Goal: Check status

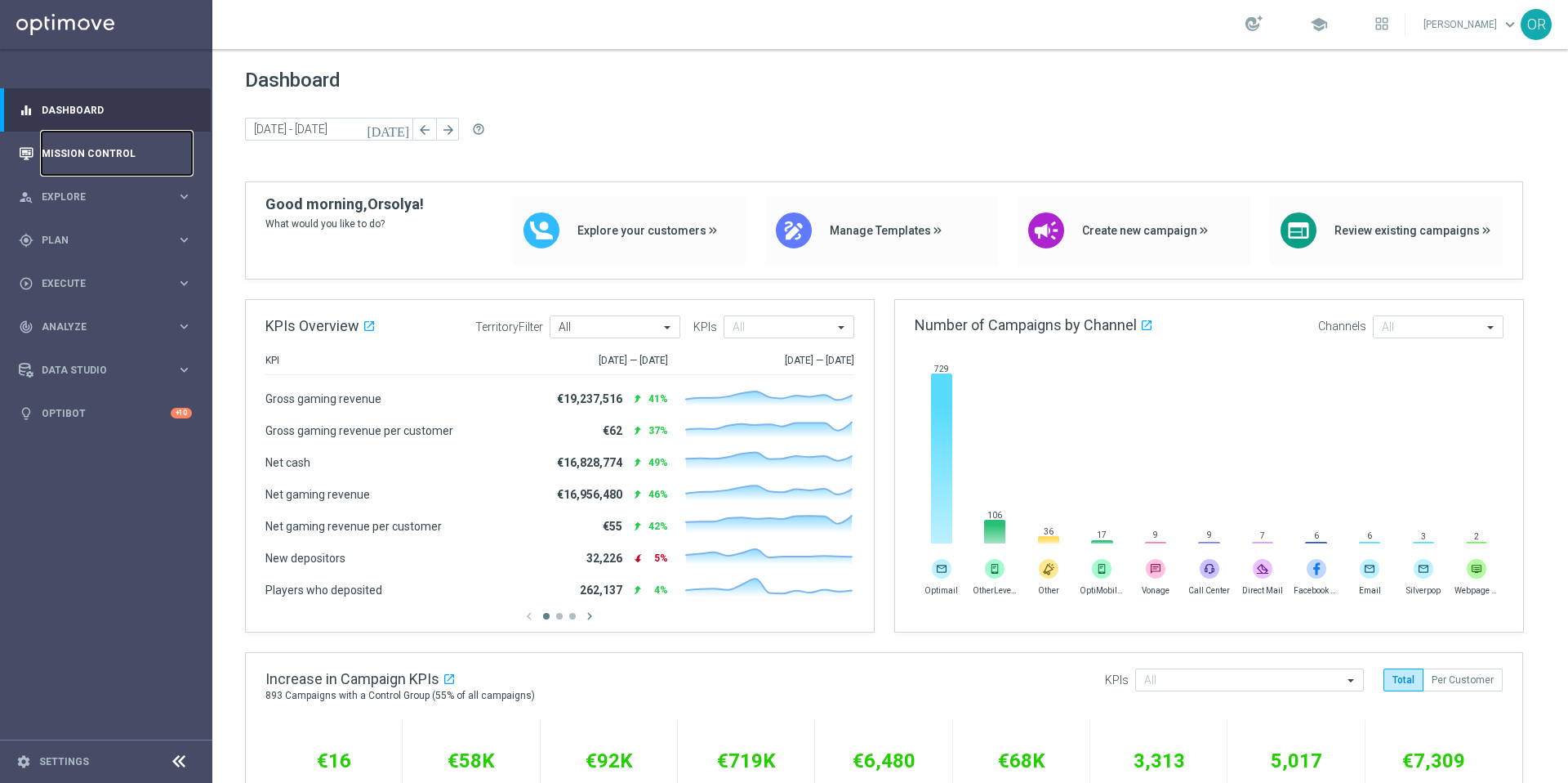
click at [103, 156] on link "Mission Control" at bounding box center [117, 153] width 150 height 44
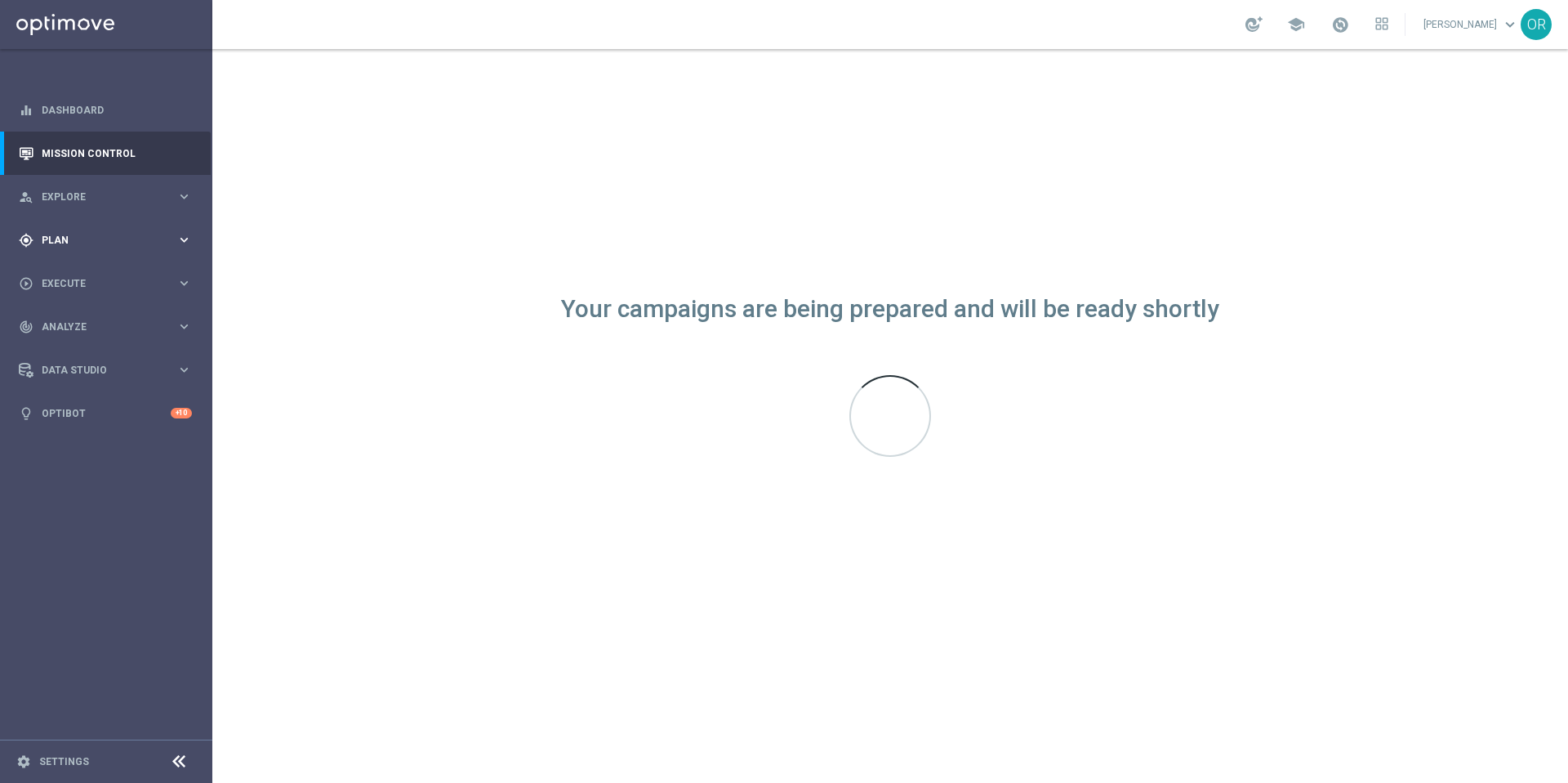
click at [108, 241] on span "Plan" at bounding box center [109, 240] width 135 height 10
click at [104, 273] on link "Target Groups" at bounding box center [107, 273] width 128 height 13
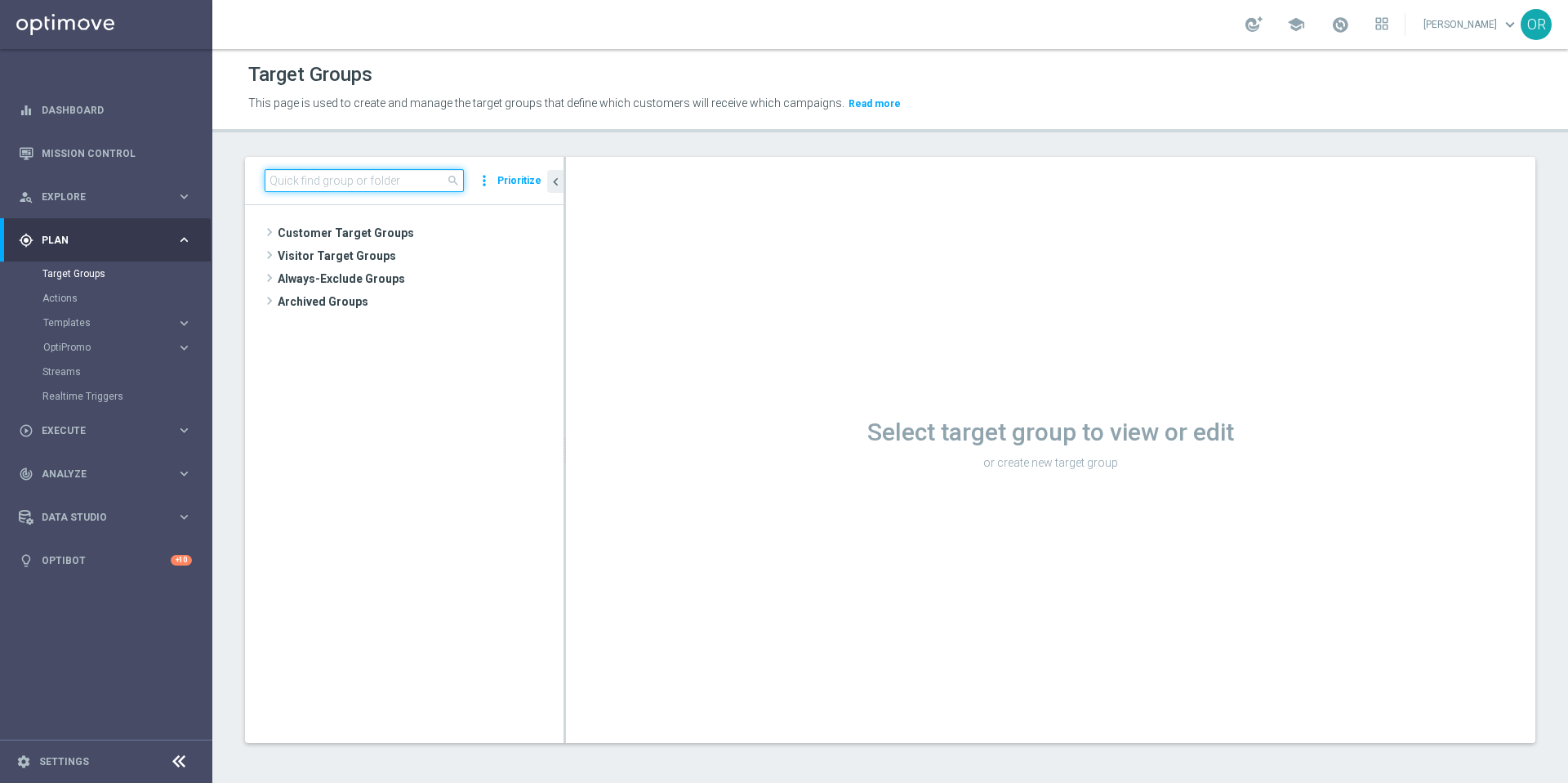
click at [350, 182] on input at bounding box center [364, 180] width 200 height 23
type input "subs"
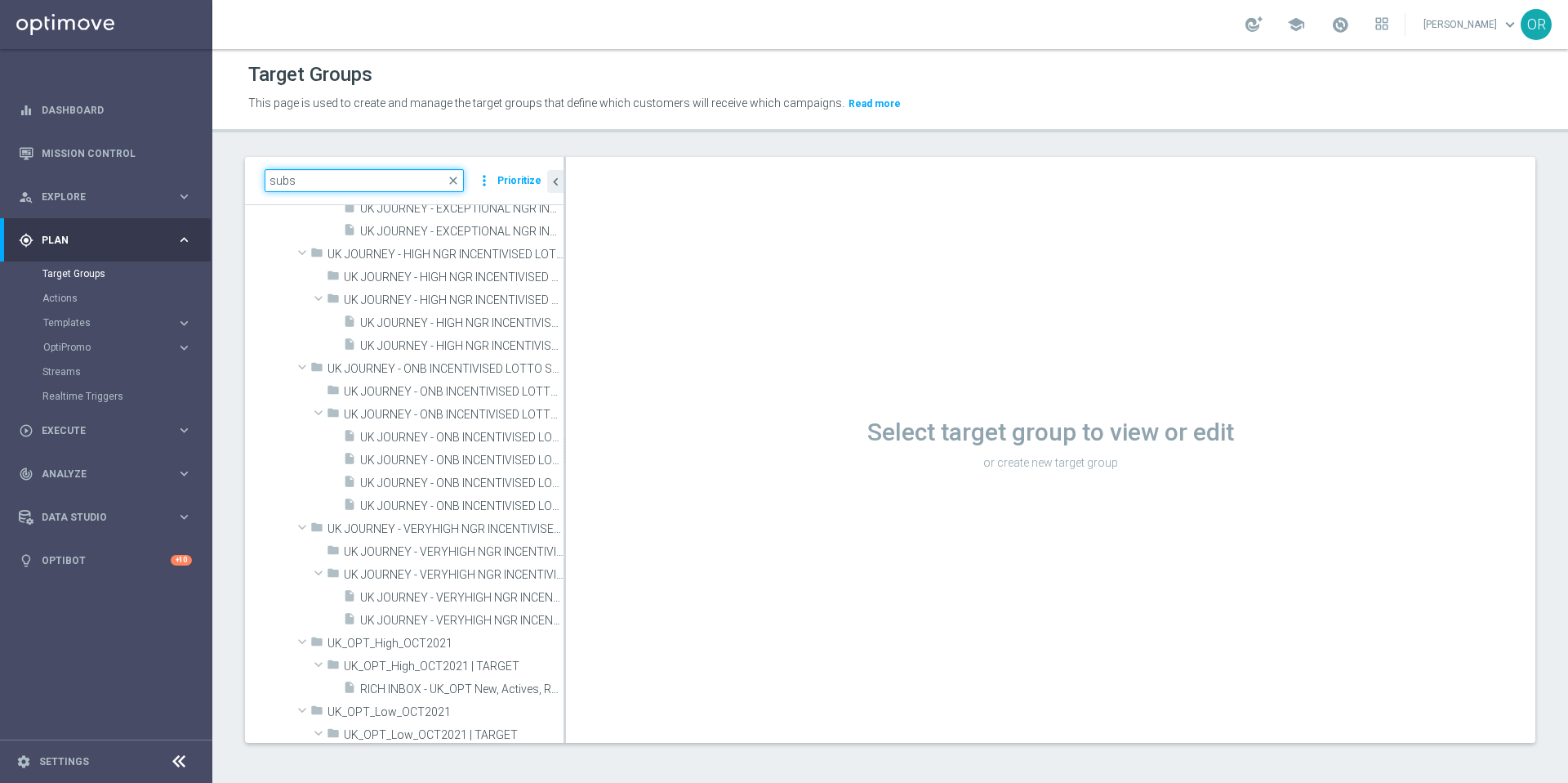
scroll to position [1801, 0]
click at [454, 180] on span "close" at bounding box center [453, 180] width 13 height 13
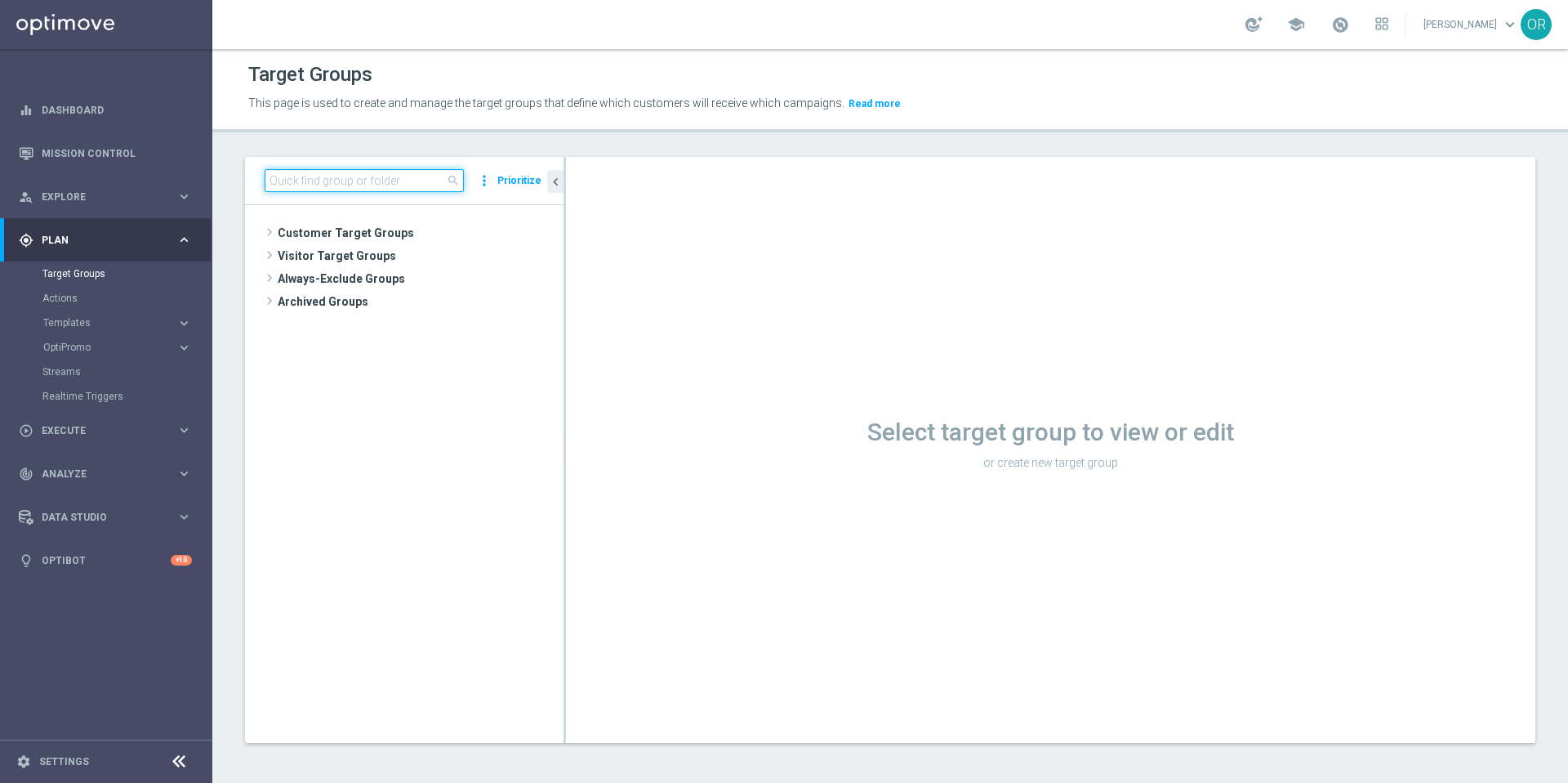
scroll to position [0, 0]
click at [406, 180] on input at bounding box center [364, 180] width 200 height 23
paste input "DE_ALL__SUB_UPSELL_EJ__NVIP_EMA_T&T_LT"
type input "DE_ALL__SUB_UPSELL_EJ__NVIP_EMA_T&T_LT"
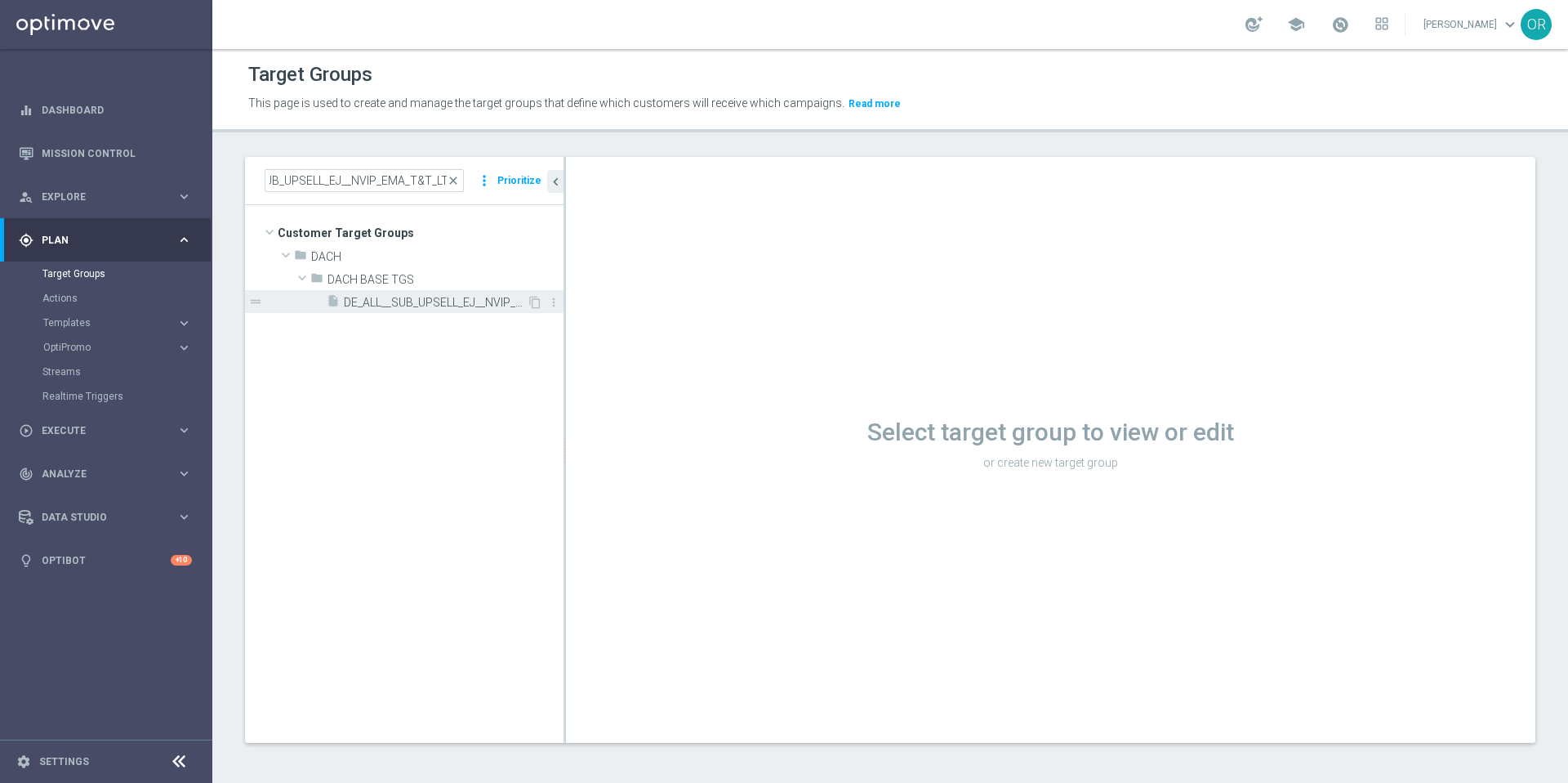
click at [418, 304] on span "DE_ALL__SUB_UPSELL_EJ__NVIP_EMA_T&T_LT" at bounding box center [435, 303] width 183 height 14
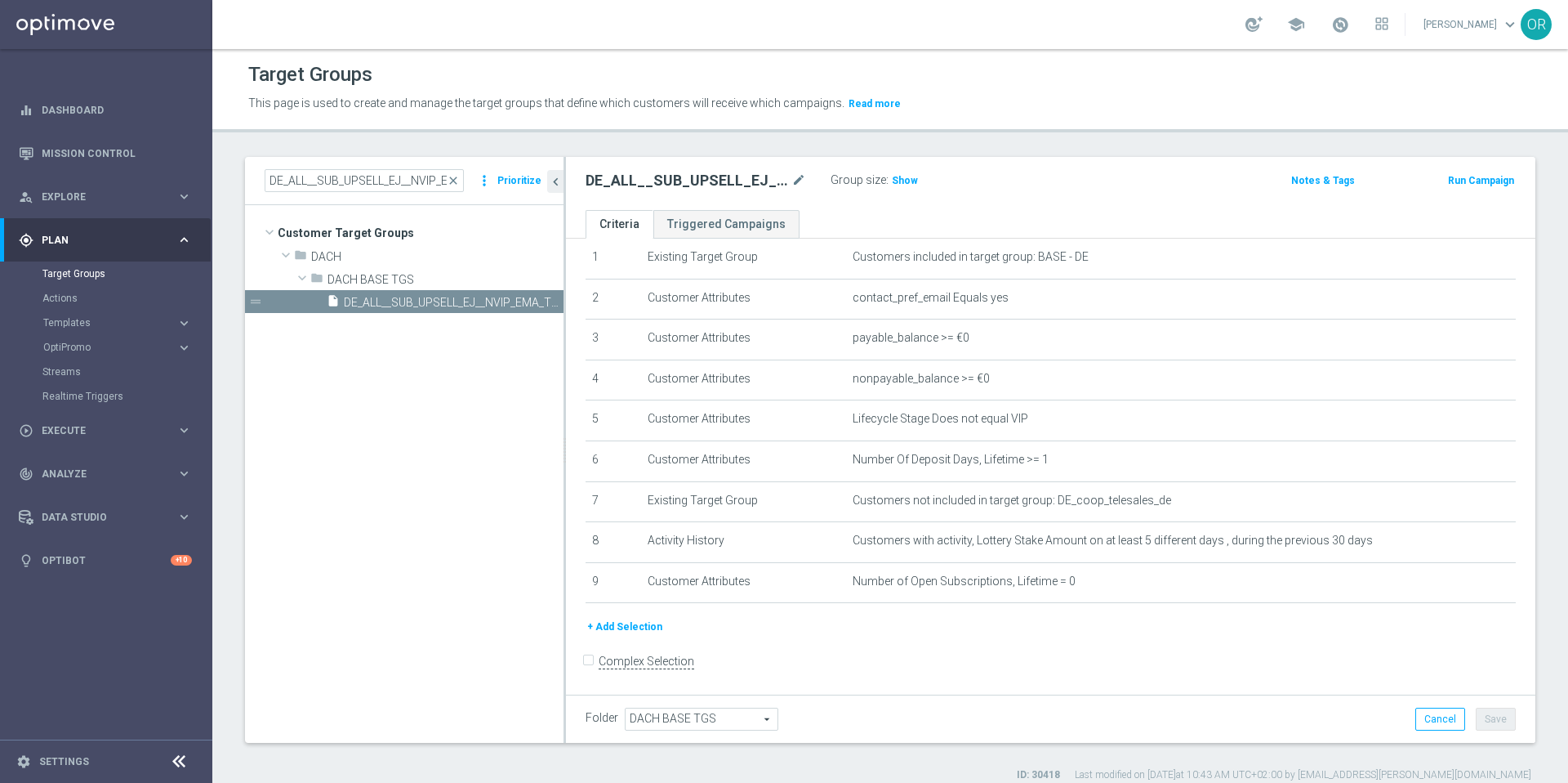
scroll to position [58, 0]
click at [83, 331] on accordion "Templates keyboard_arrow_right Optimail OptiMobile In-App OptiMobile Push Embed…" at bounding box center [127, 323] width 169 height 25
click at [83, 326] on span "Templates" at bounding box center [102, 323] width 117 height 10
click at [83, 348] on link "Optimail" at bounding box center [110, 347] width 119 height 13
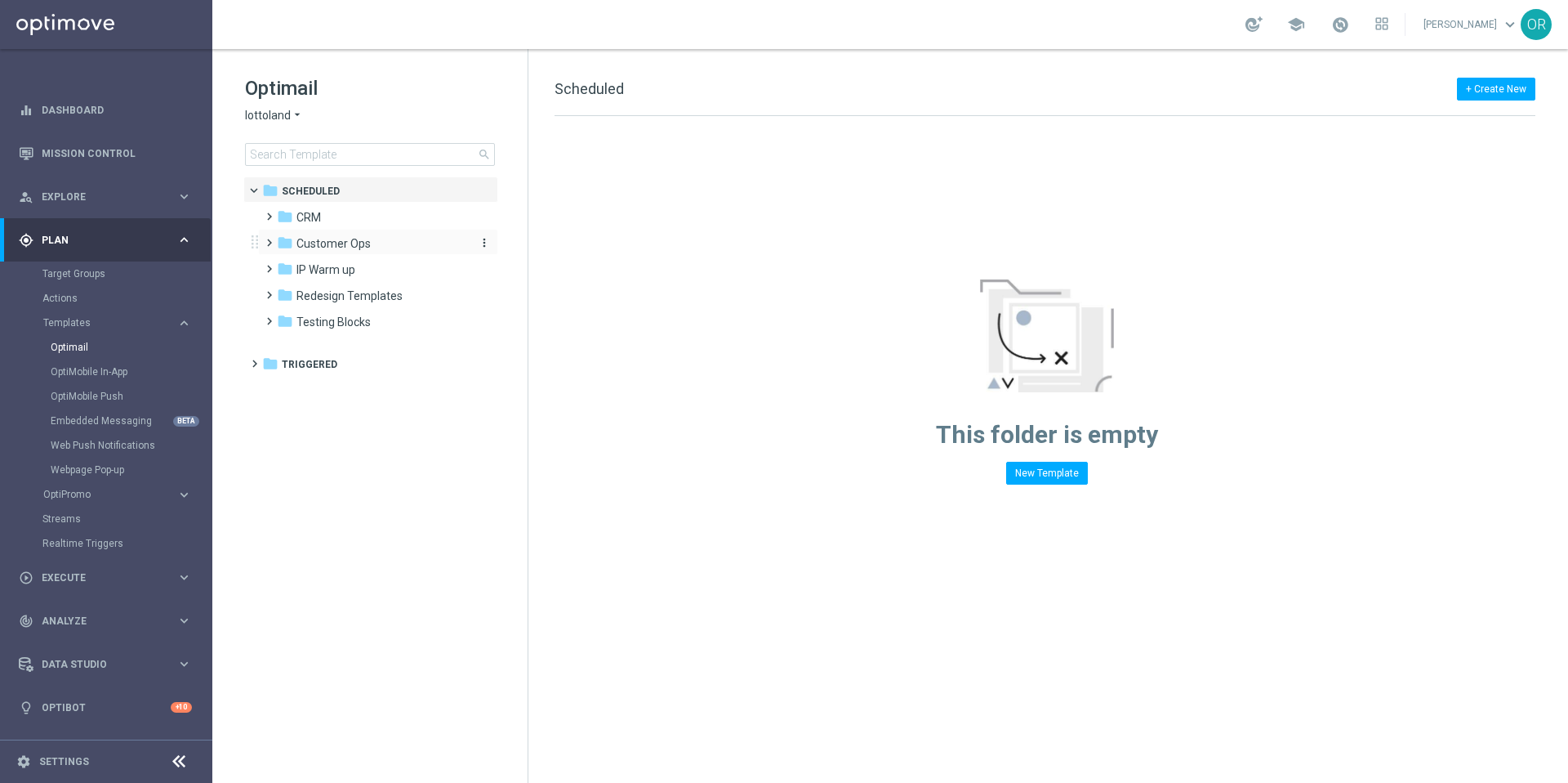
click at [306, 244] on span "Customer Ops" at bounding box center [333, 243] width 75 height 15
click at [332, 273] on span "2k Threshold Weekly" at bounding box center [364, 270] width 107 height 15
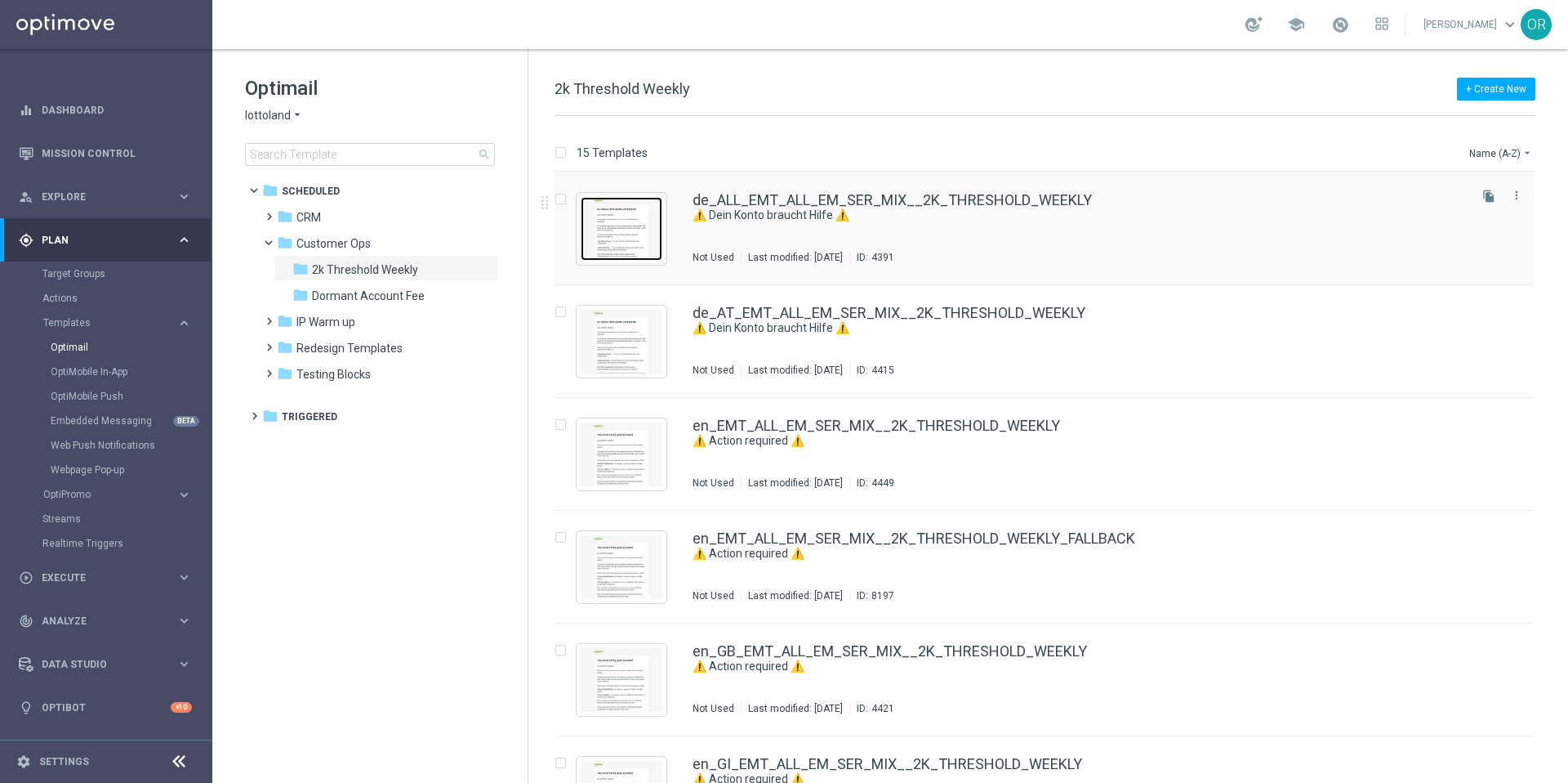
click at [659, 234] on img "Press SPACE to select this row." at bounding box center [621, 229] width 82 height 64
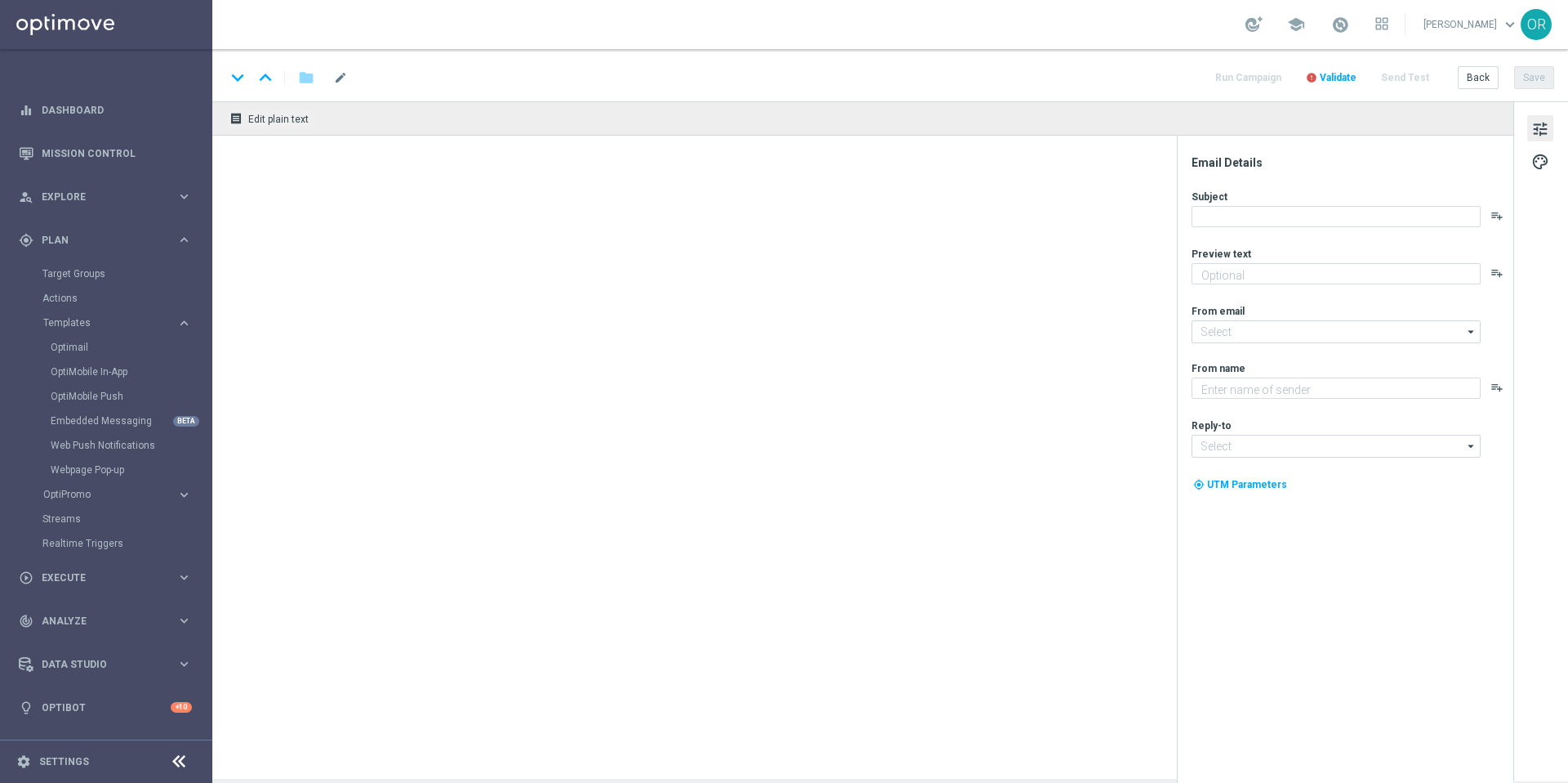
type textarea "Dein Konto wird gesperrt, wenn du nicht innerhalb der nächsten 30 Tage weitere …"
type input "mail@crm.lottoland.com"
type textarea "Lottoland"
type input "service@lottoland.com"
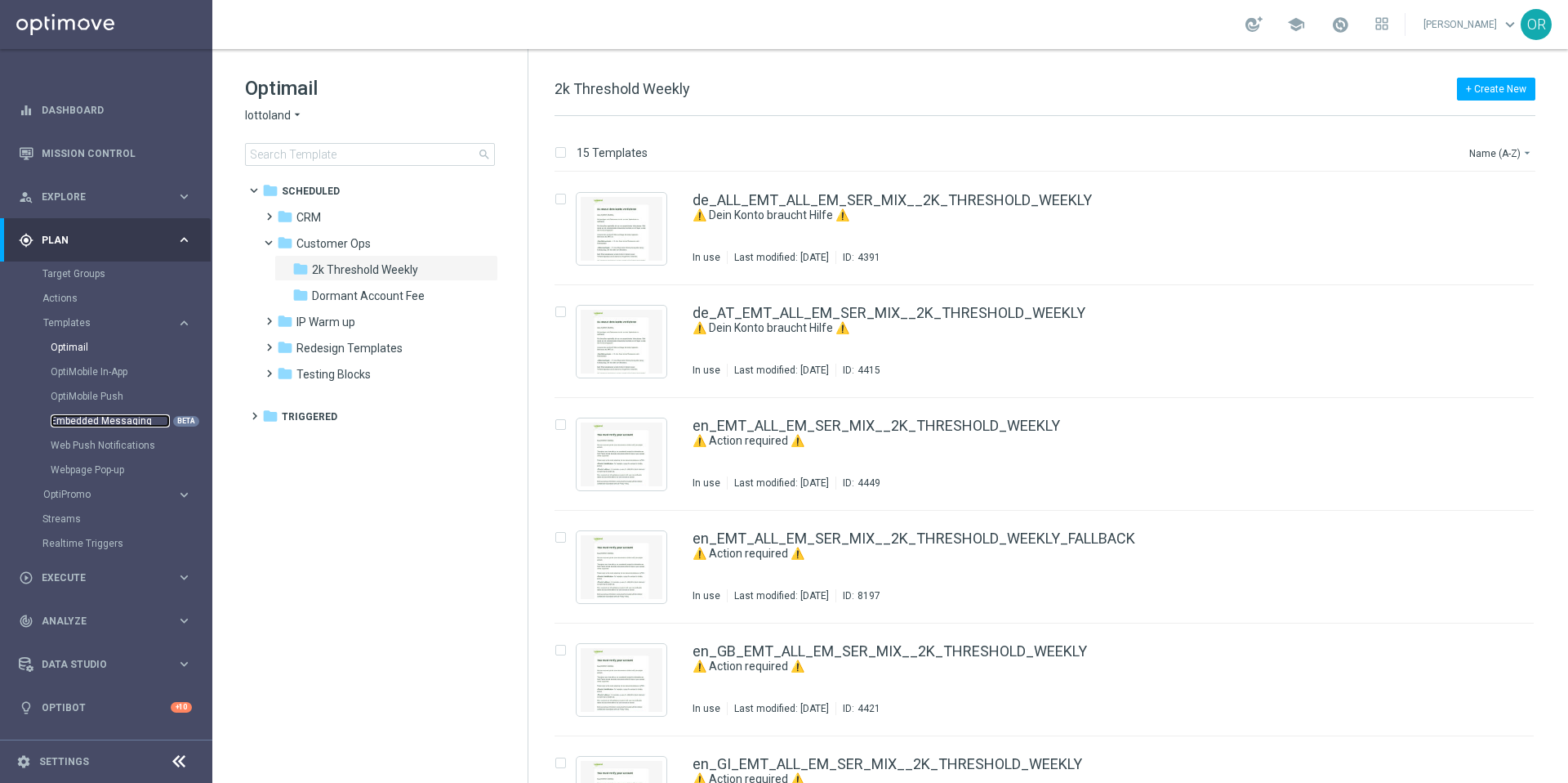
click at [138, 417] on link "Embedded Messaging" at bounding box center [110, 420] width 119 height 13
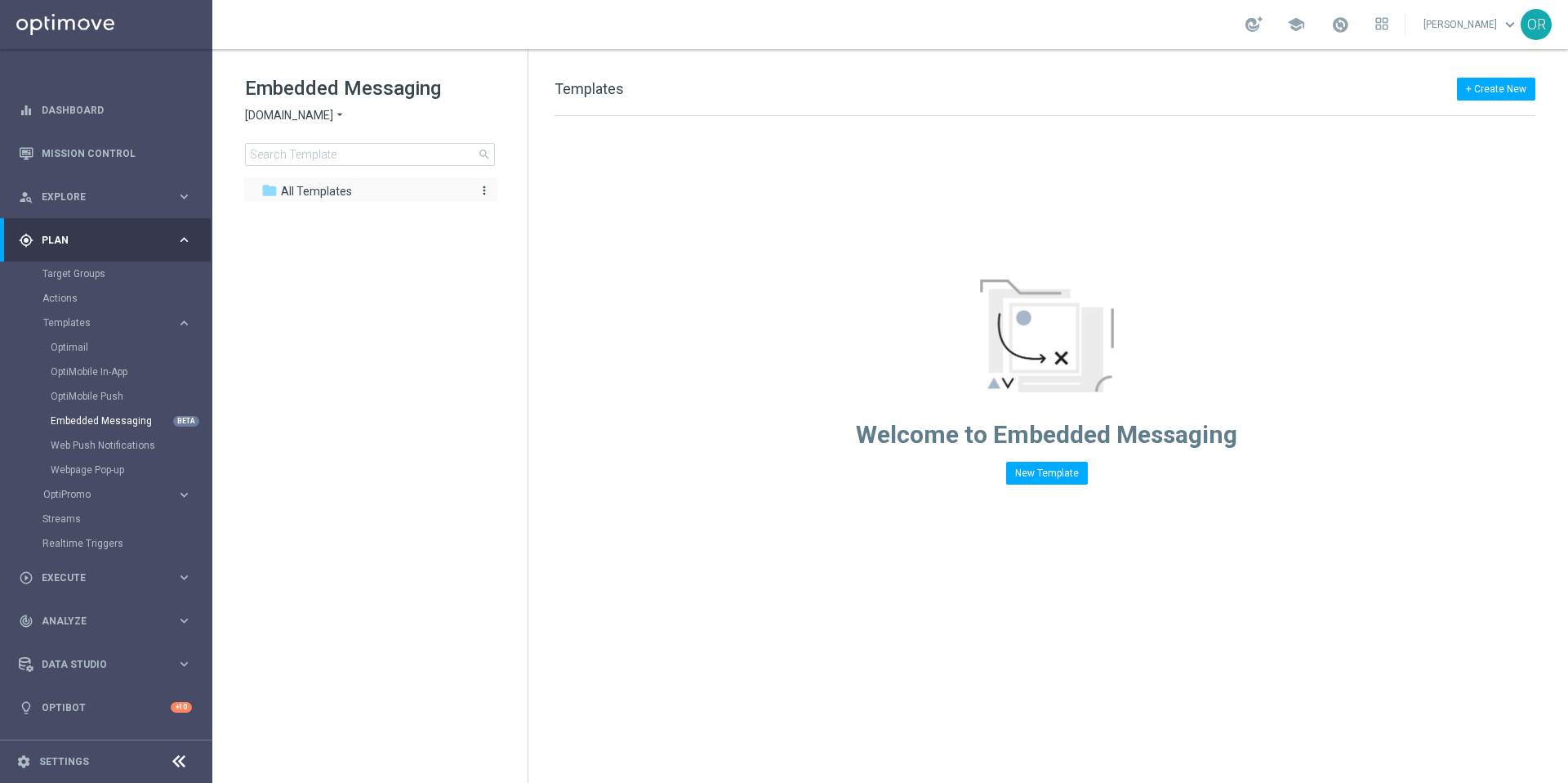
click at [336, 193] on span "All Templates" at bounding box center [316, 191] width 71 height 15
click at [108, 448] on link "Web Push Notifications" at bounding box center [110, 445] width 119 height 13
click at [106, 468] on link "Webpage Pop-up" at bounding box center [110, 469] width 119 height 13
click at [95, 494] on span "OptiPromo" at bounding box center [102, 494] width 117 height 10
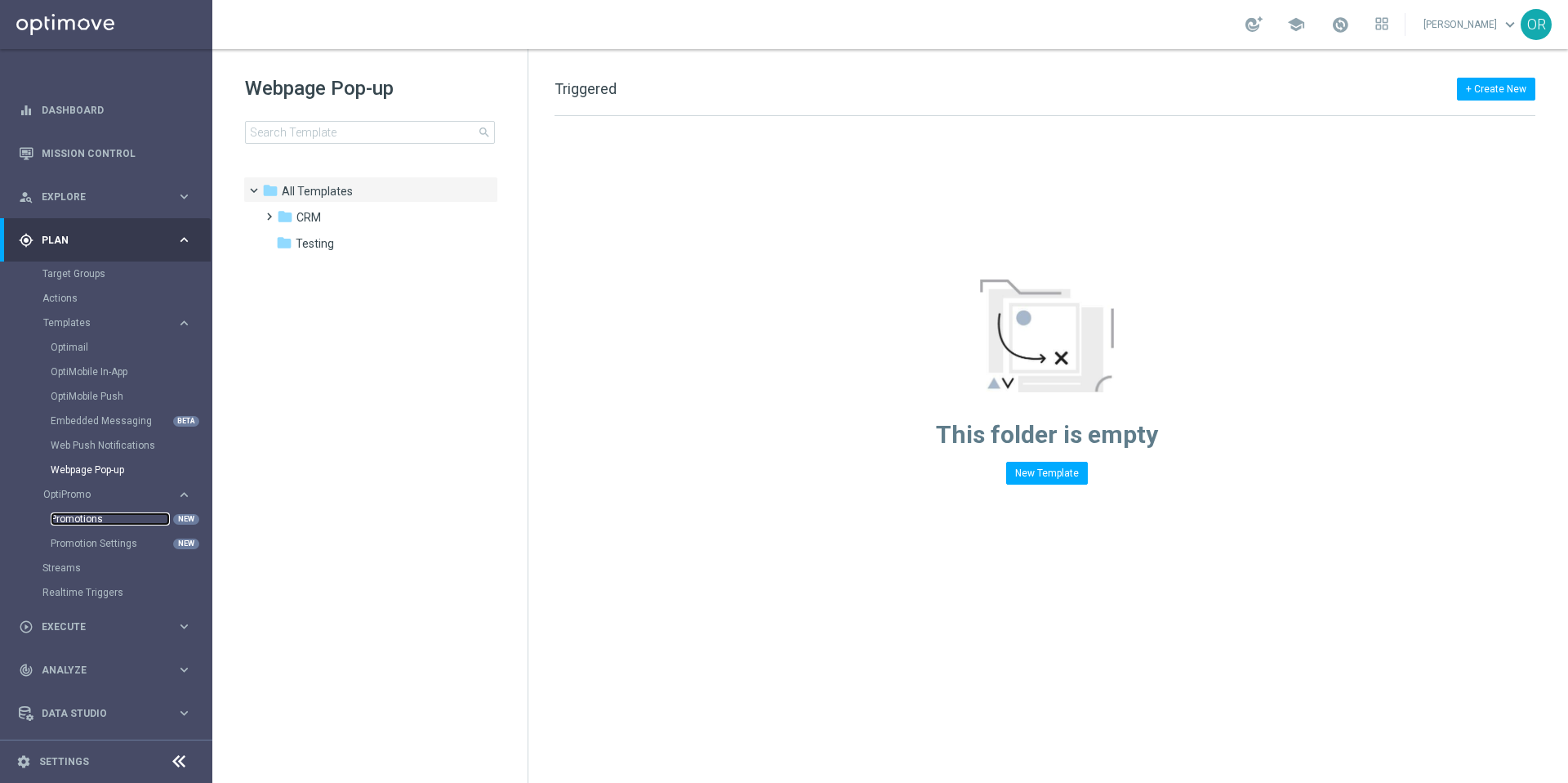
click at [100, 518] on link "Promotions" at bounding box center [110, 519] width 119 height 13
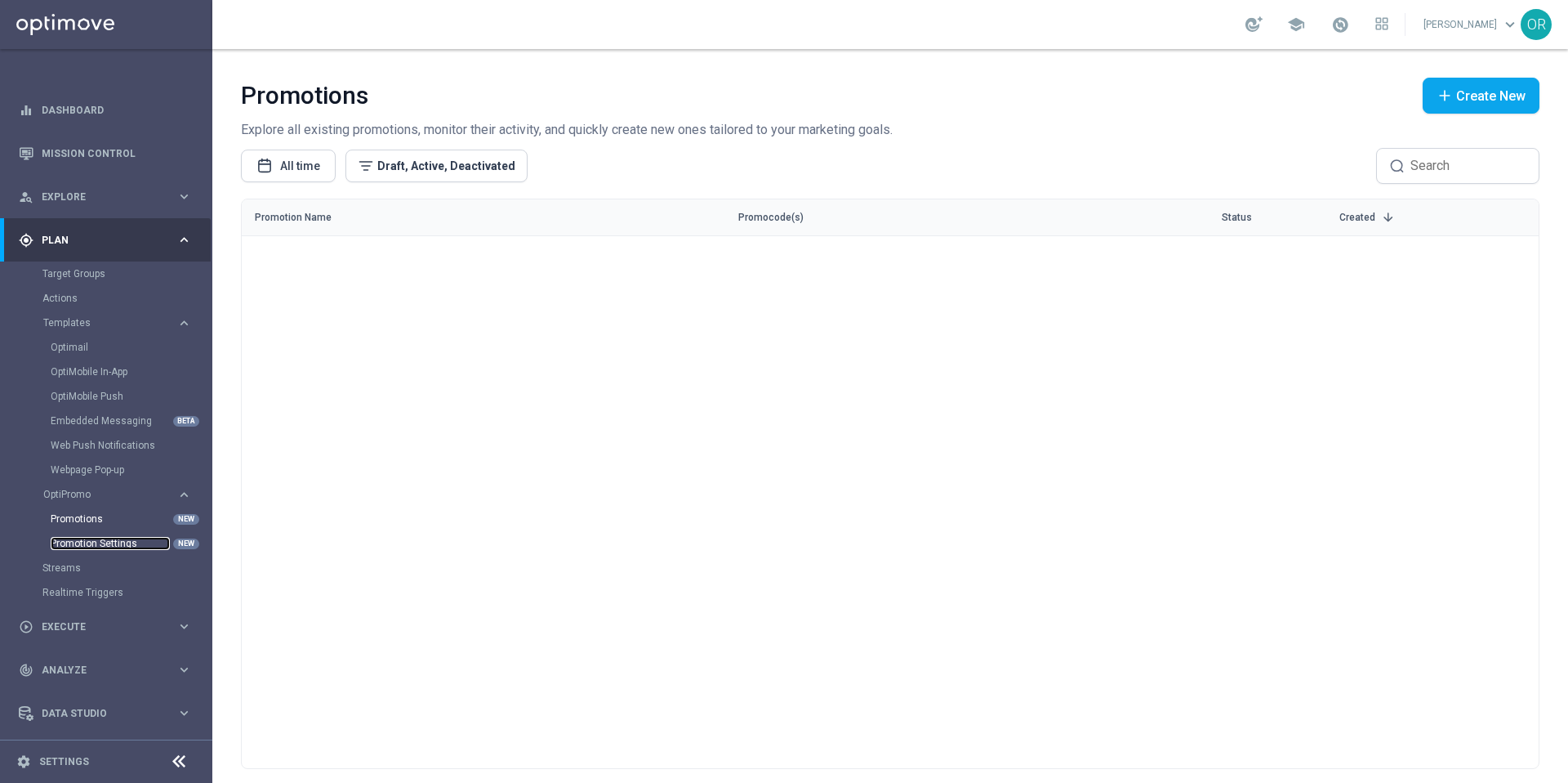
click at [108, 543] on link "Promotion Settings" at bounding box center [110, 543] width 119 height 13
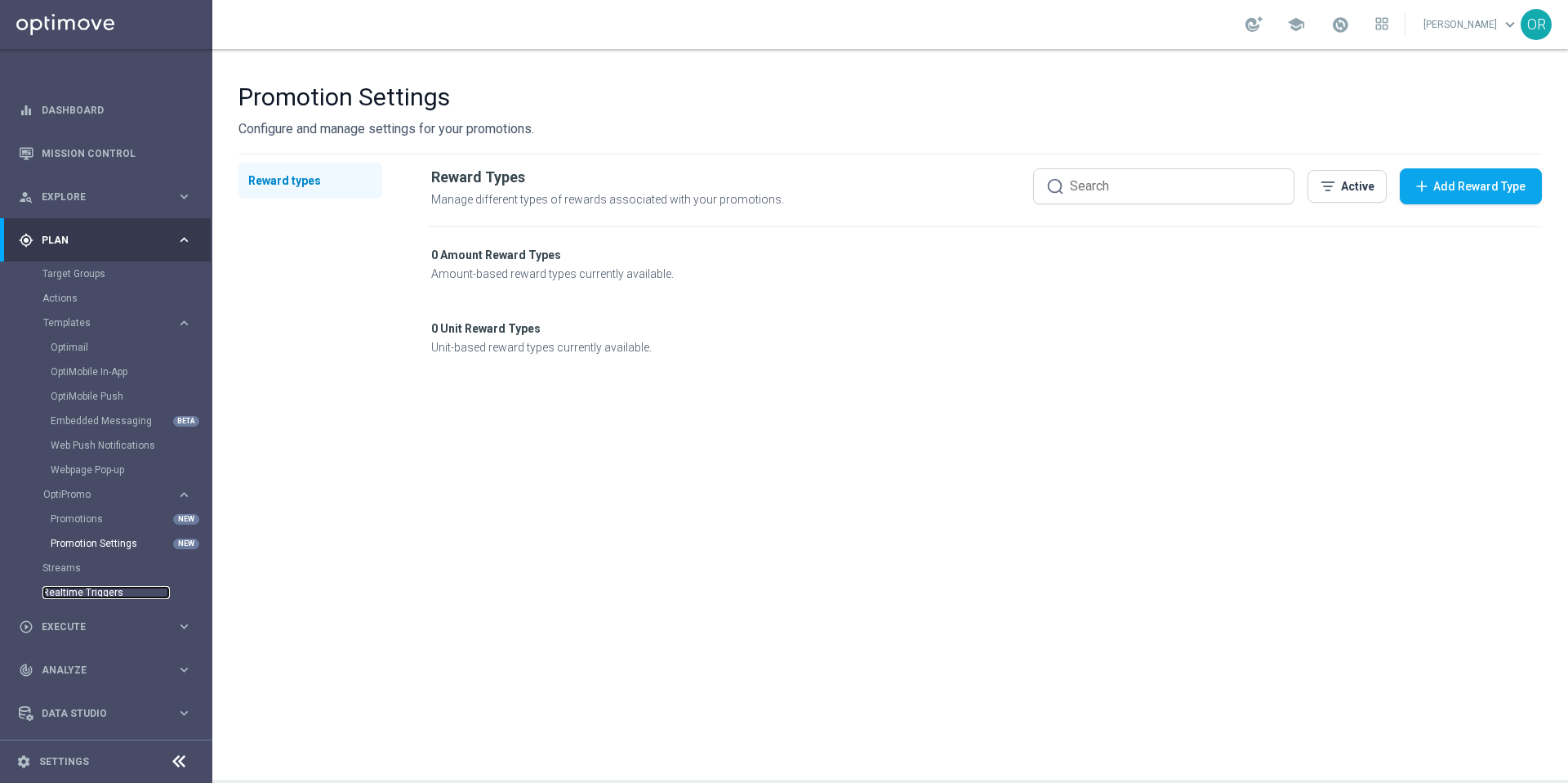
click at [87, 589] on link "Realtime Triggers" at bounding box center [107, 592] width 128 height 13
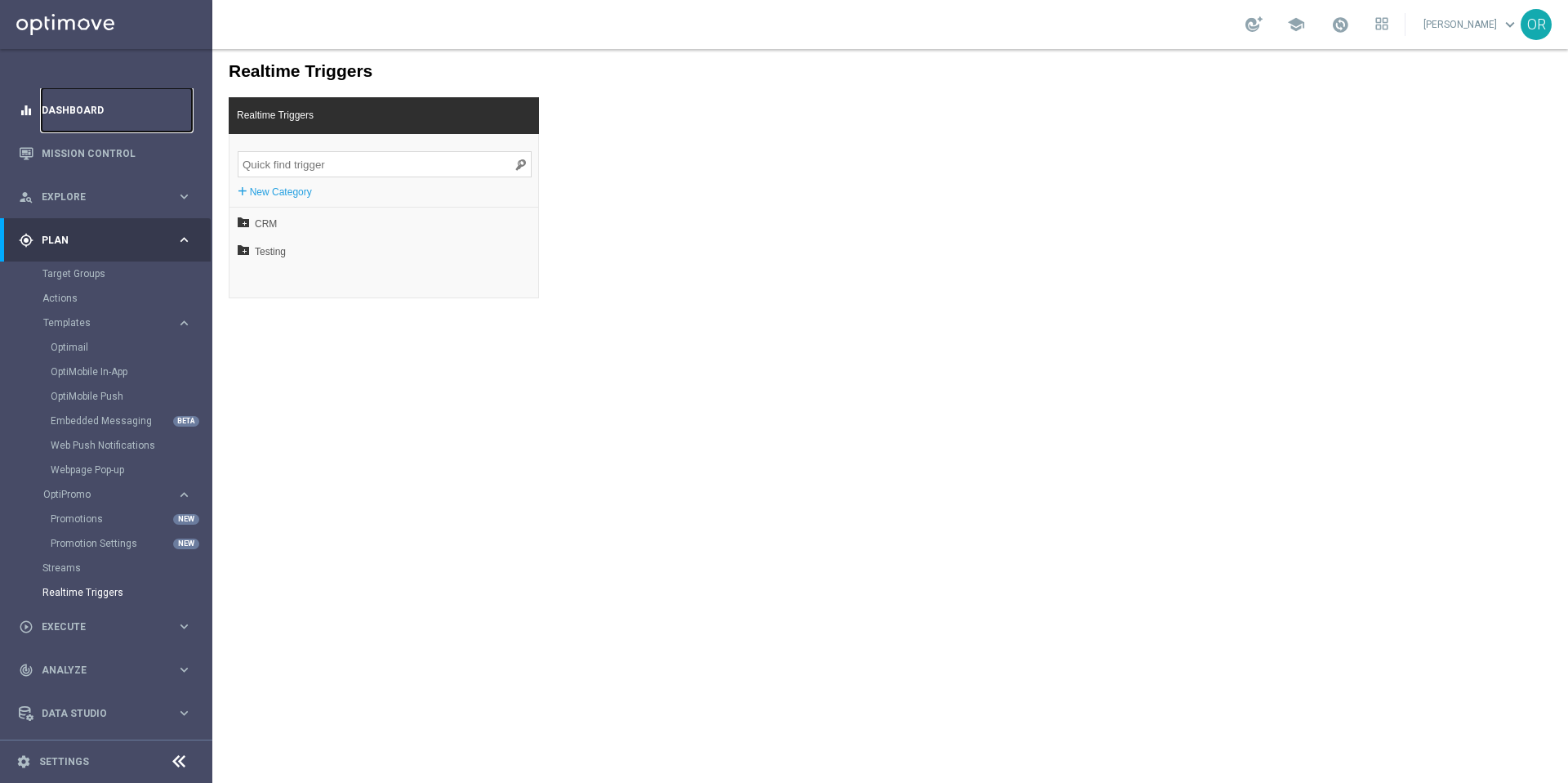
click at [69, 110] on link "Dashboard" at bounding box center [117, 110] width 150 height 44
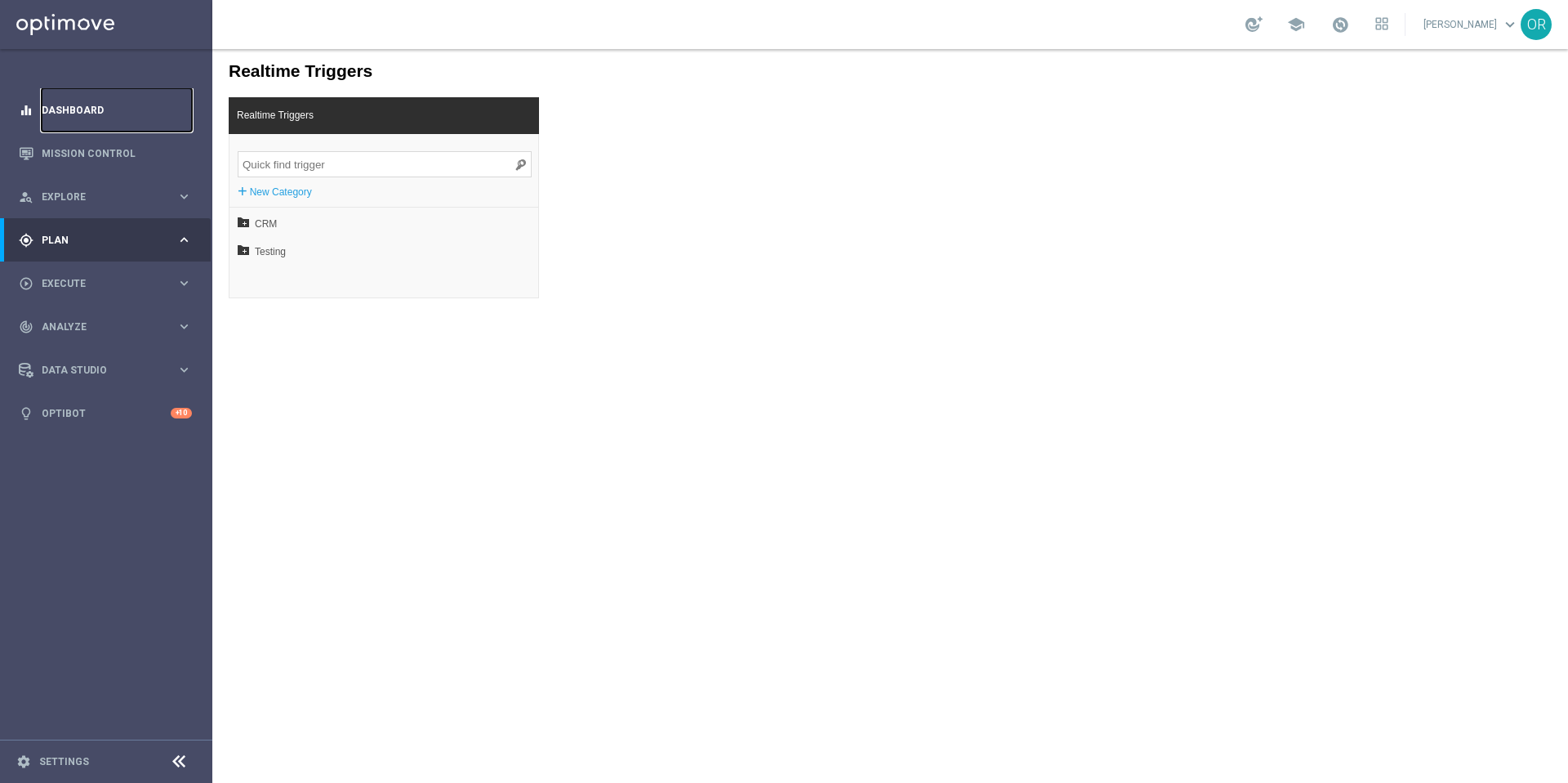
click at [69, 110] on link "Dashboard" at bounding box center [117, 110] width 150 height 44
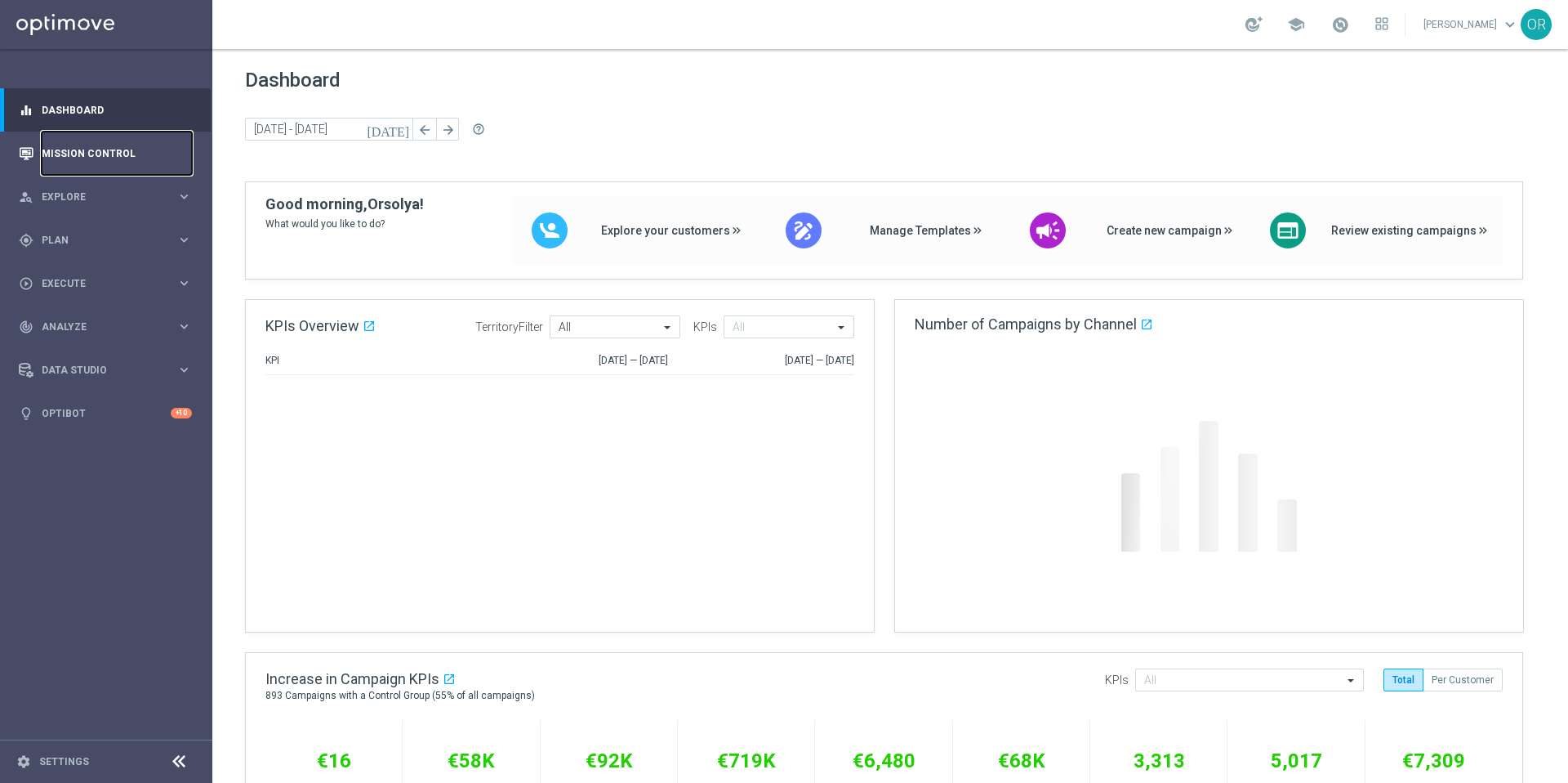
click at [80, 154] on link "Mission Control" at bounding box center [117, 153] width 150 height 44
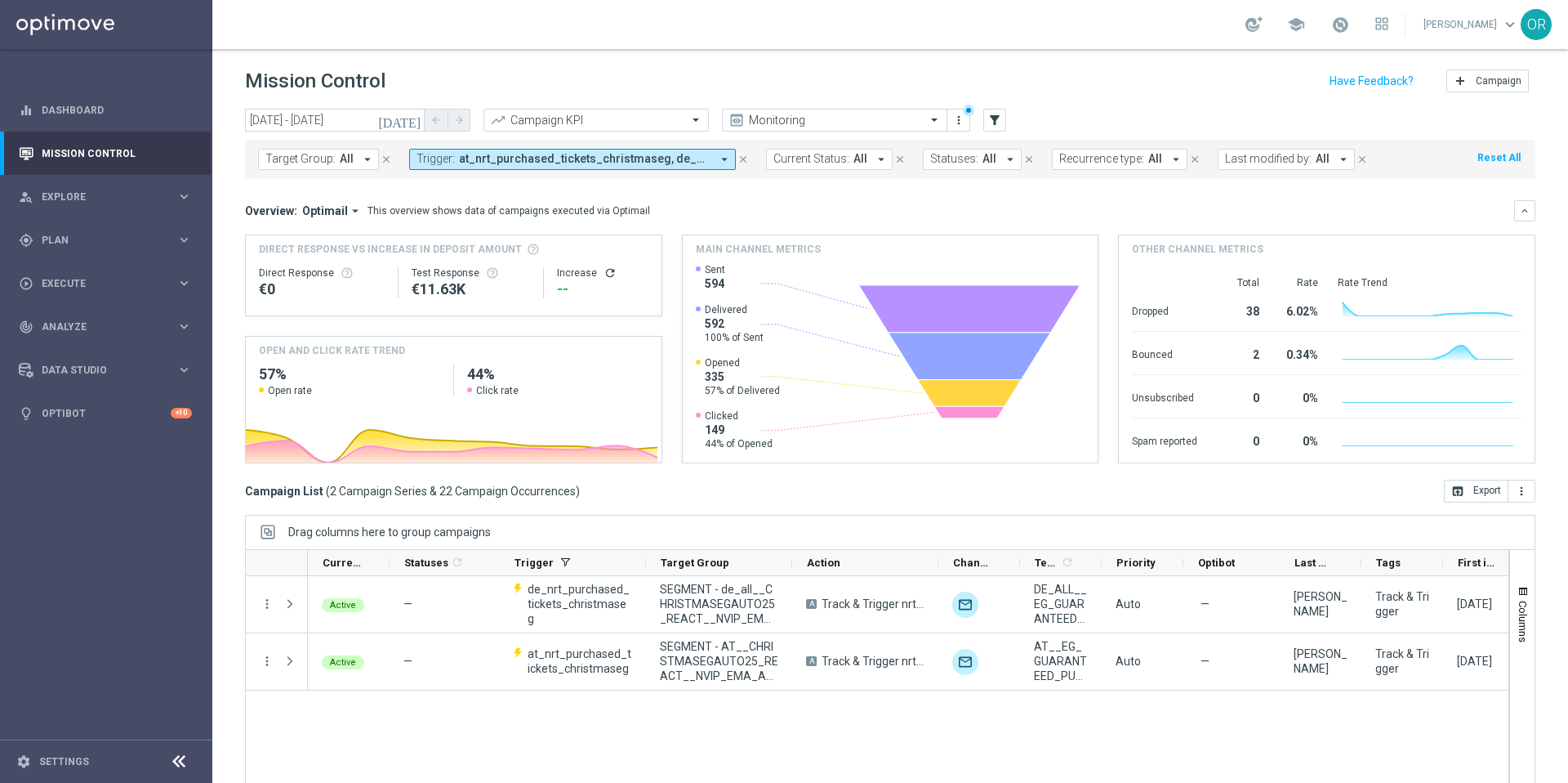
click at [659, 161] on span "at_nrt_purchased_tickets_christmaseg, de_nrt_purchased_tickets_christmaseg" at bounding box center [585, 159] width 251 height 14
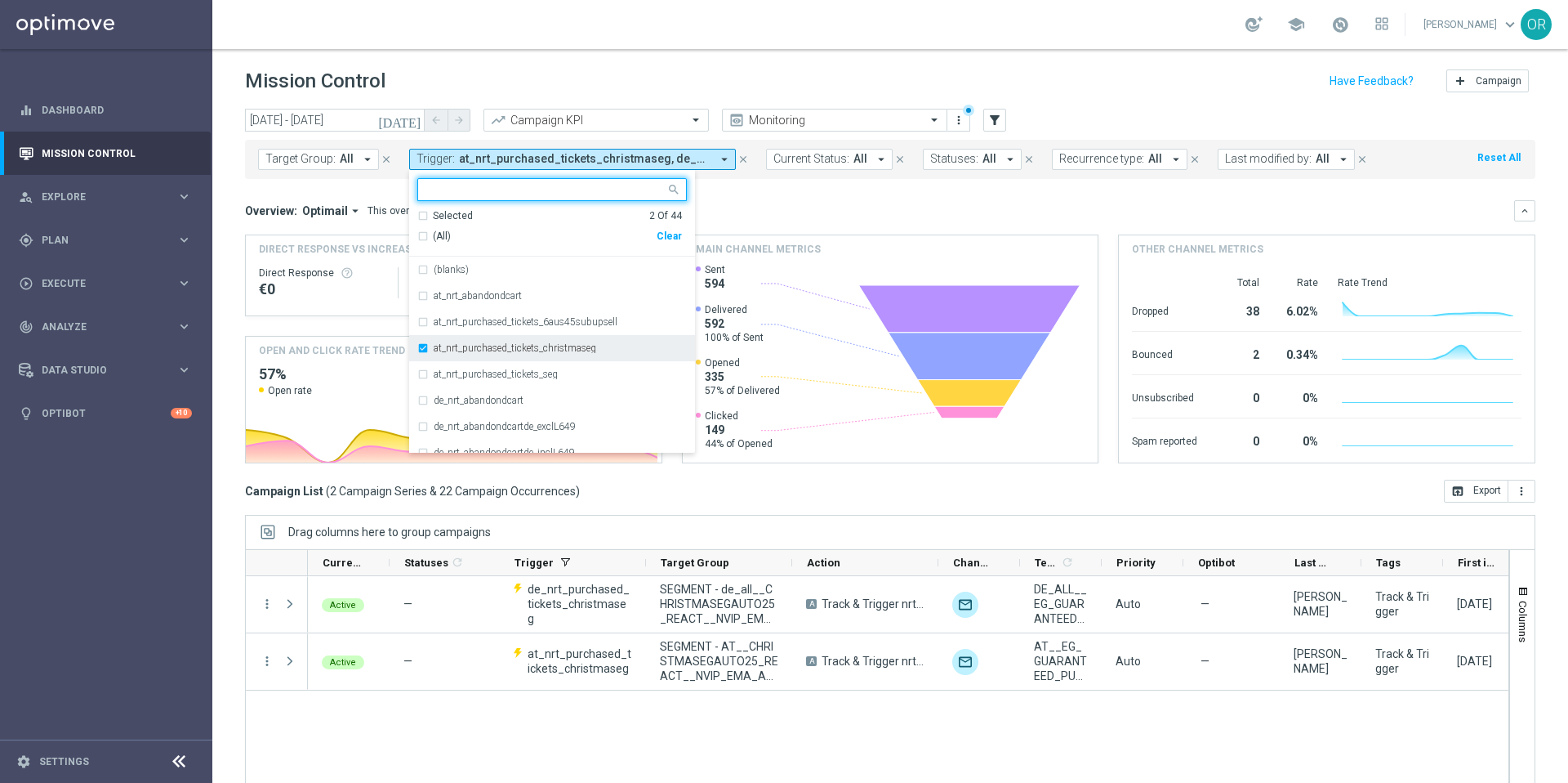
click at [417, 349] on div "at_nrt_purchased_tickets_christmaseg" at bounding box center [552, 348] width 270 height 26
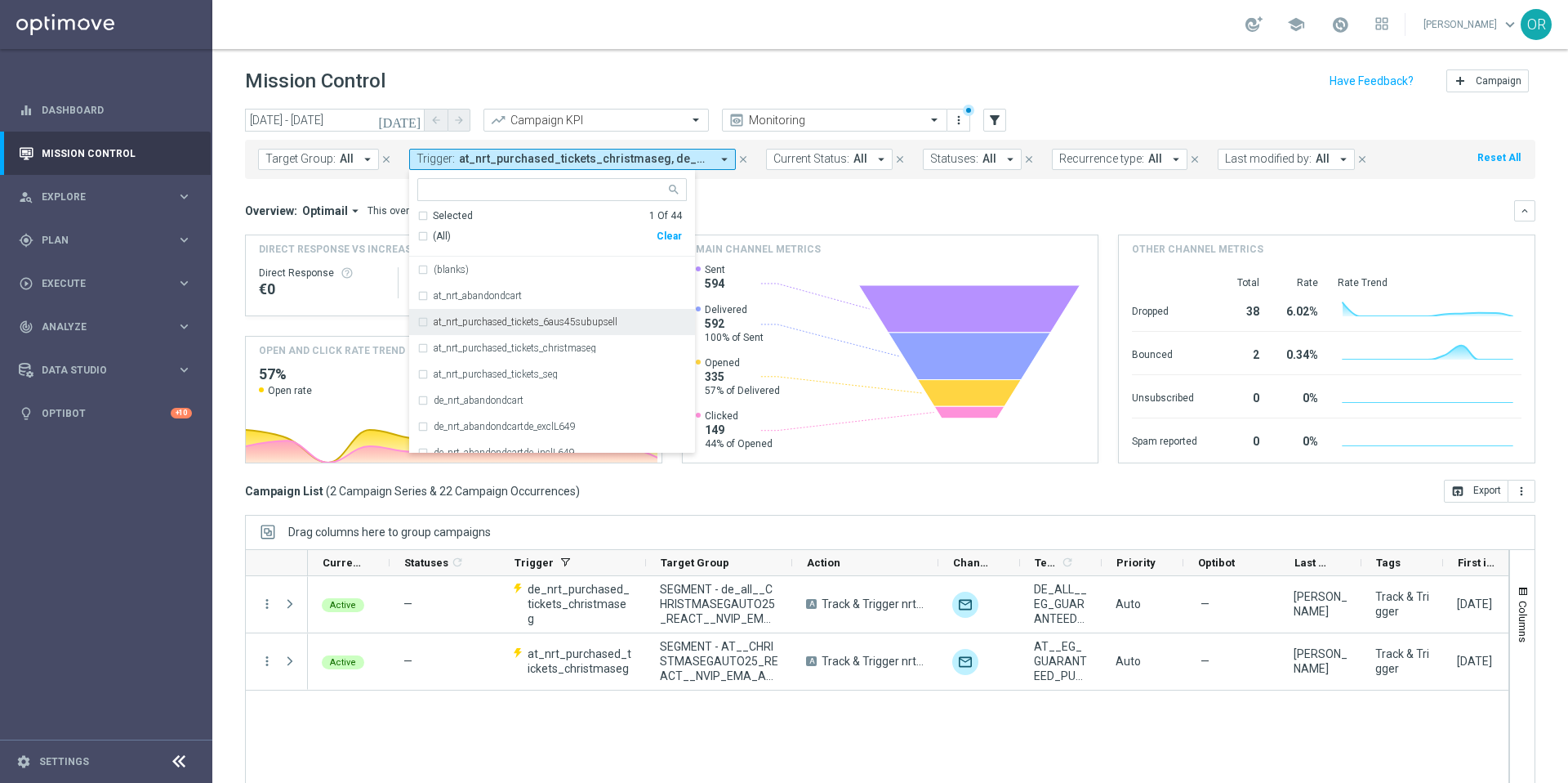
click at [421, 325] on div "at_nrt_purchased_tickets_6aus45subupsell" at bounding box center [552, 322] width 270 height 26
click at [417, 398] on div "de_nrt_purchased_tickets_christmaseg" at bounding box center [552, 398] width 270 height 26
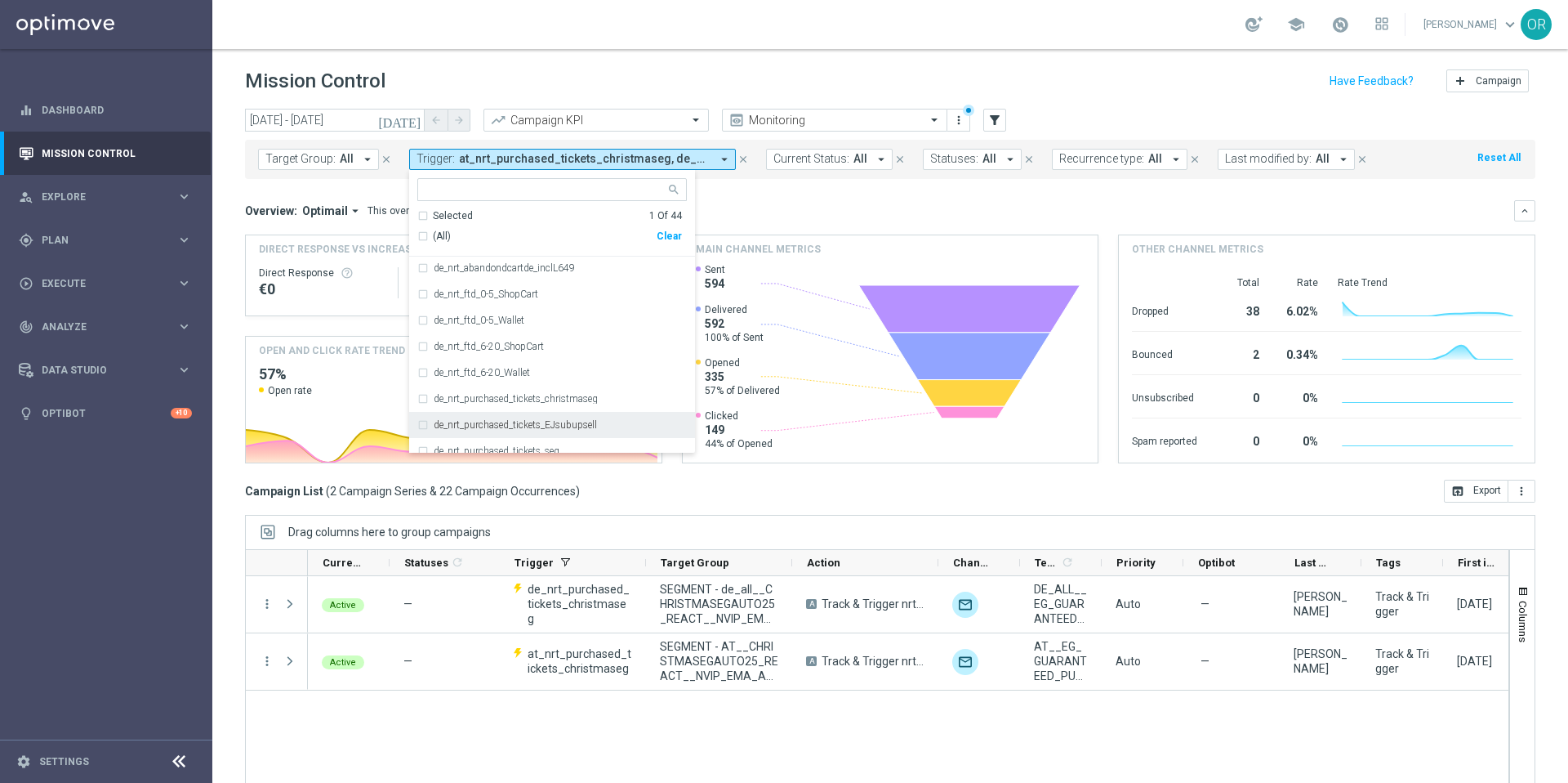
click at [420, 425] on div "de_nrt_purchased_tickets_EJsubupsell" at bounding box center [552, 425] width 270 height 26
click at [762, 204] on div "Overview: Optimail arrow_drop_down This overview shows data of campaigns execut…" at bounding box center [879, 211] width 1269 height 15
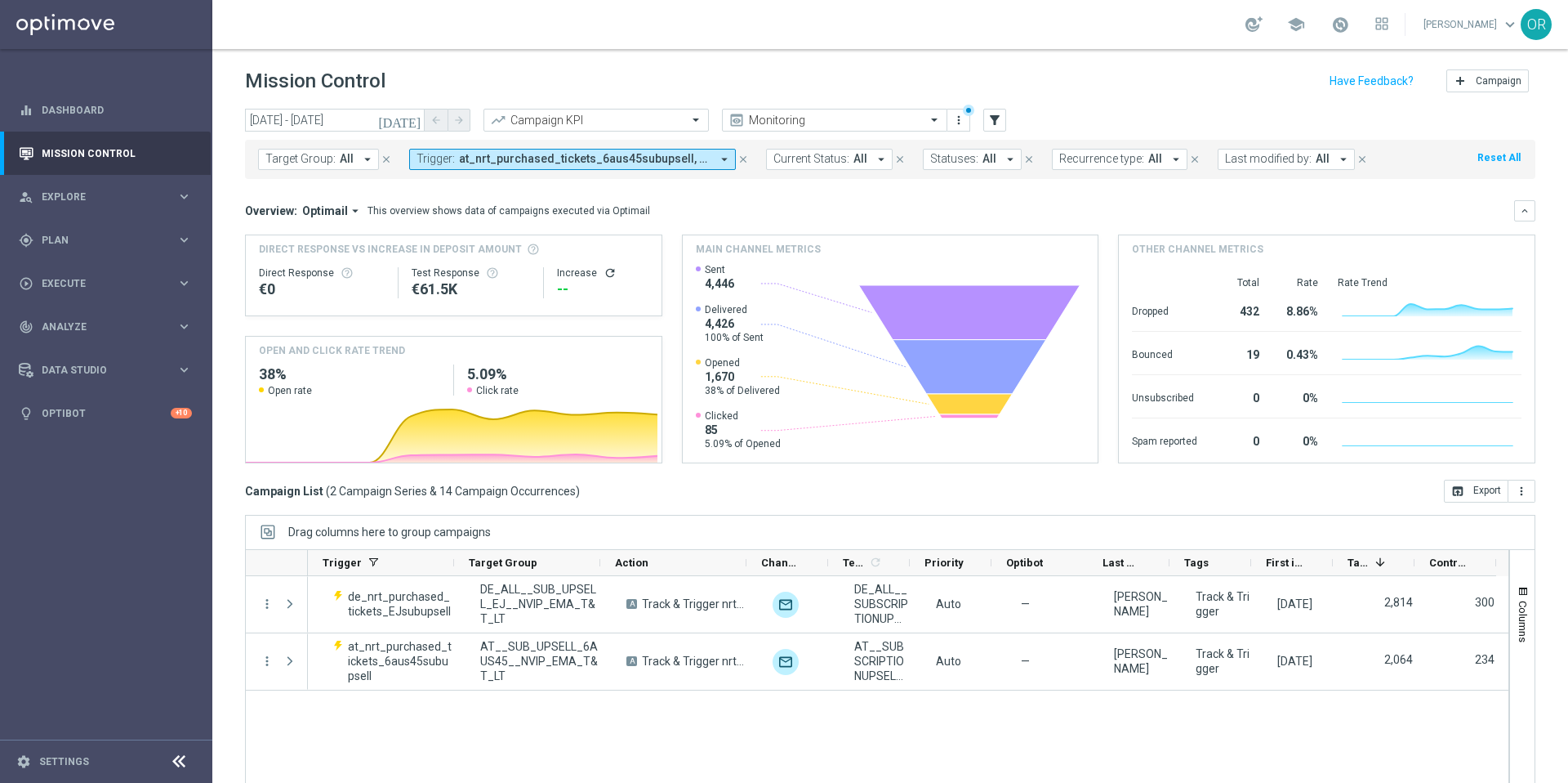
scroll to position [0, 190]
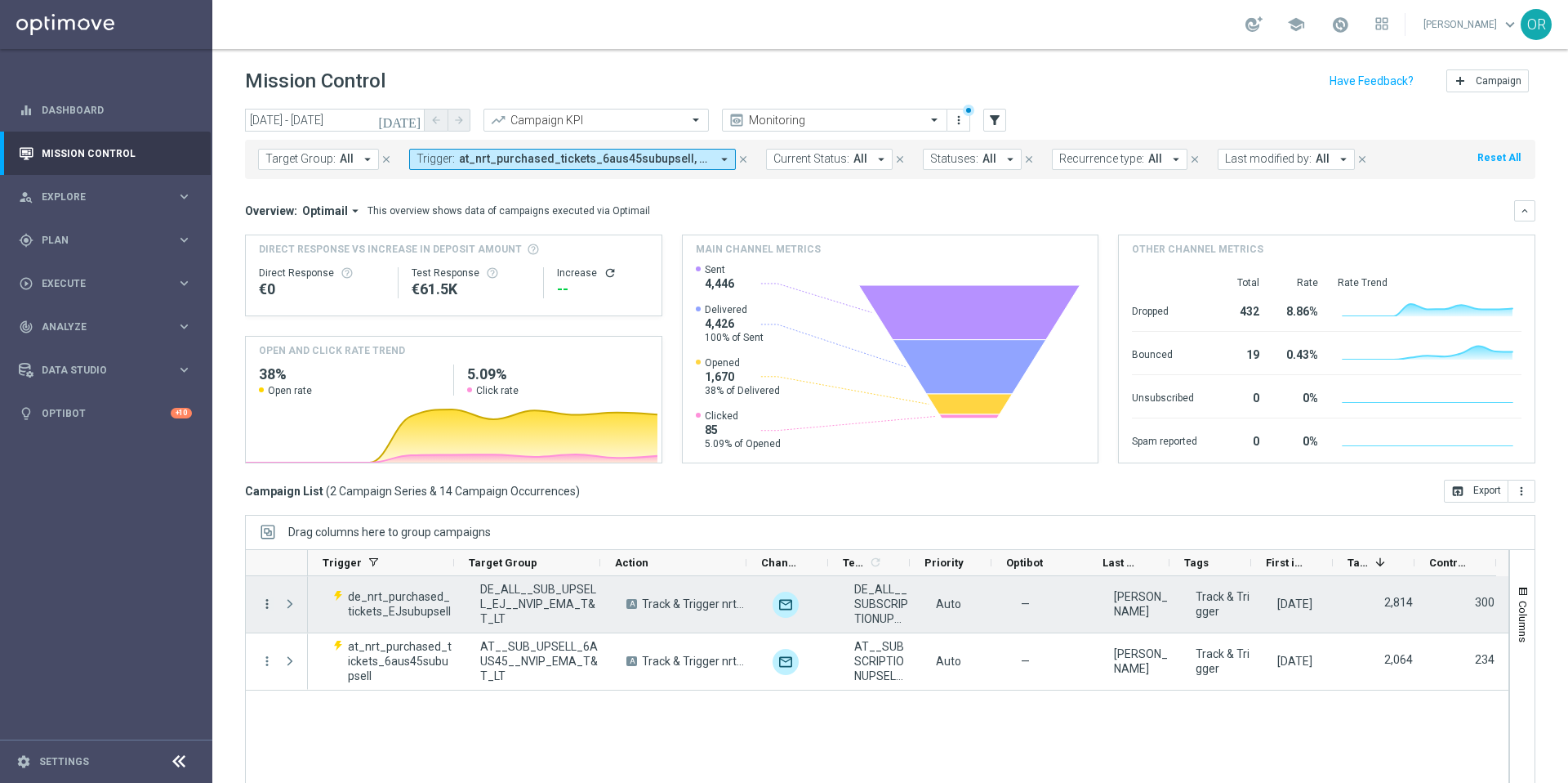
click at [268, 603] on icon "more_vert" at bounding box center [267, 603] width 15 height 15
click at [356, 660] on span "Channel Metrics" at bounding box center [337, 660] width 77 height 12
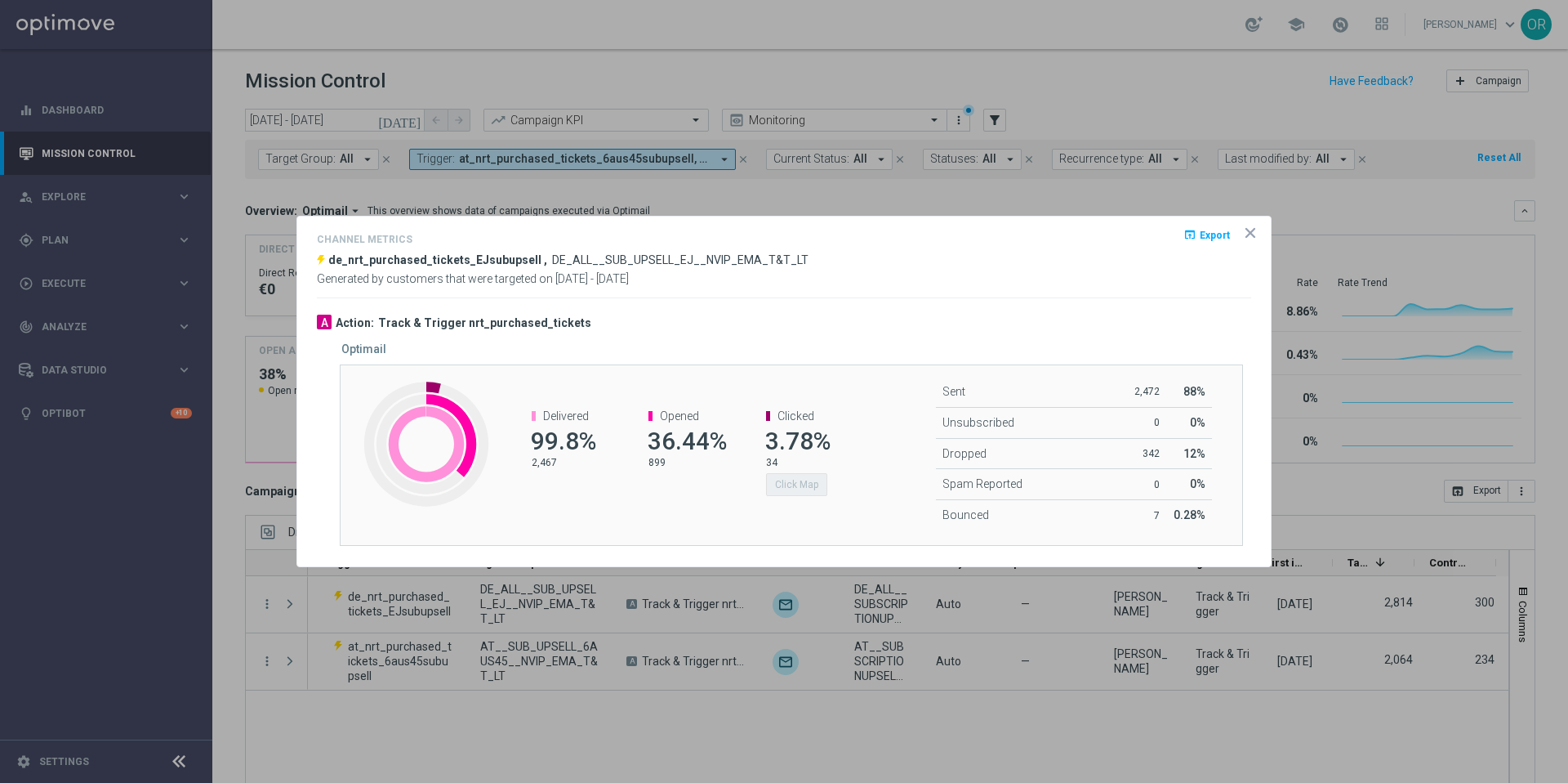
click at [1248, 228] on icon "icon" at bounding box center [1250, 233] width 16 height 16
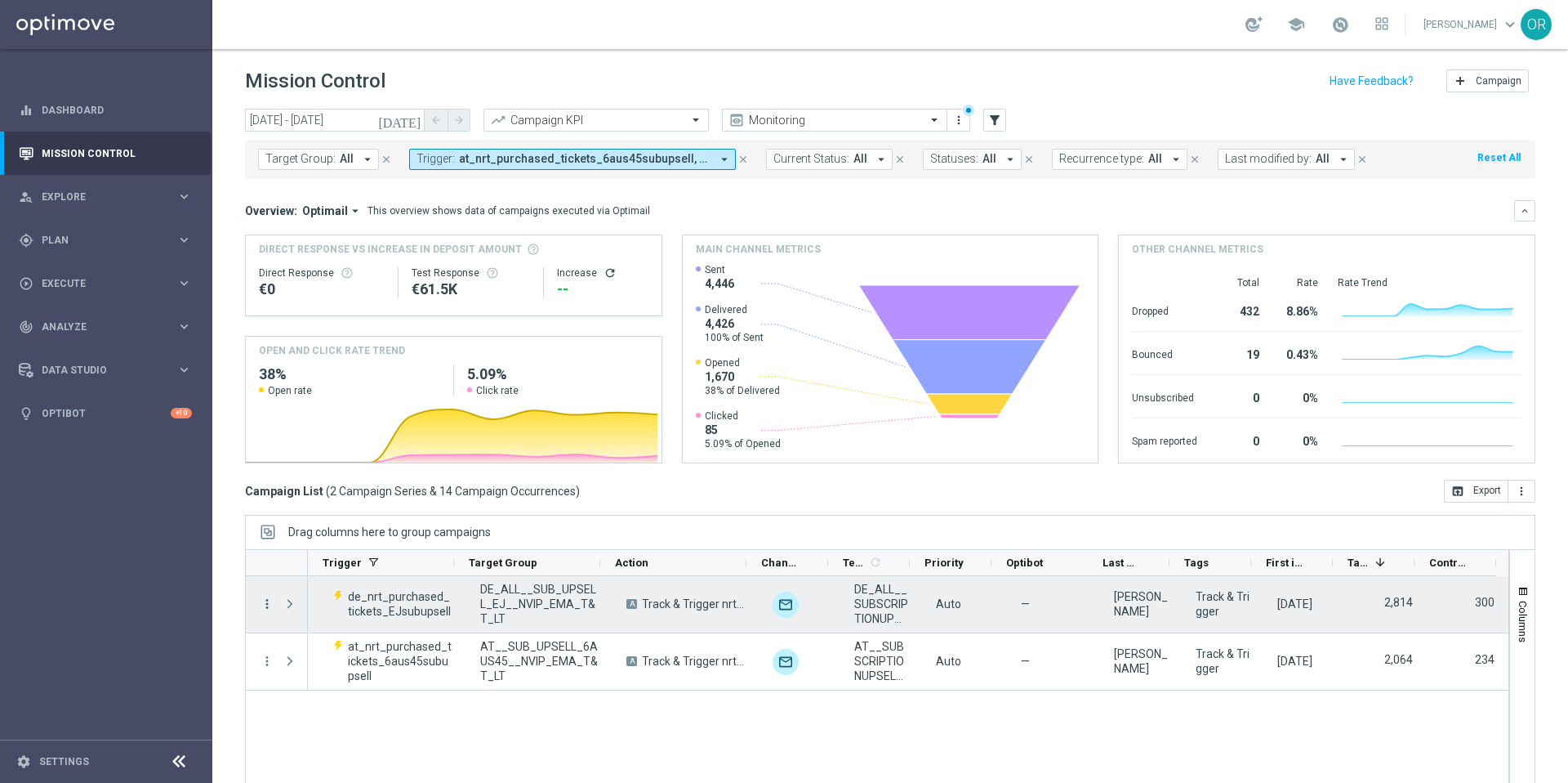
click at [264, 607] on icon "more_vert" at bounding box center [267, 603] width 15 height 15
click at [336, 656] on span "Channel Metrics" at bounding box center [337, 660] width 77 height 12
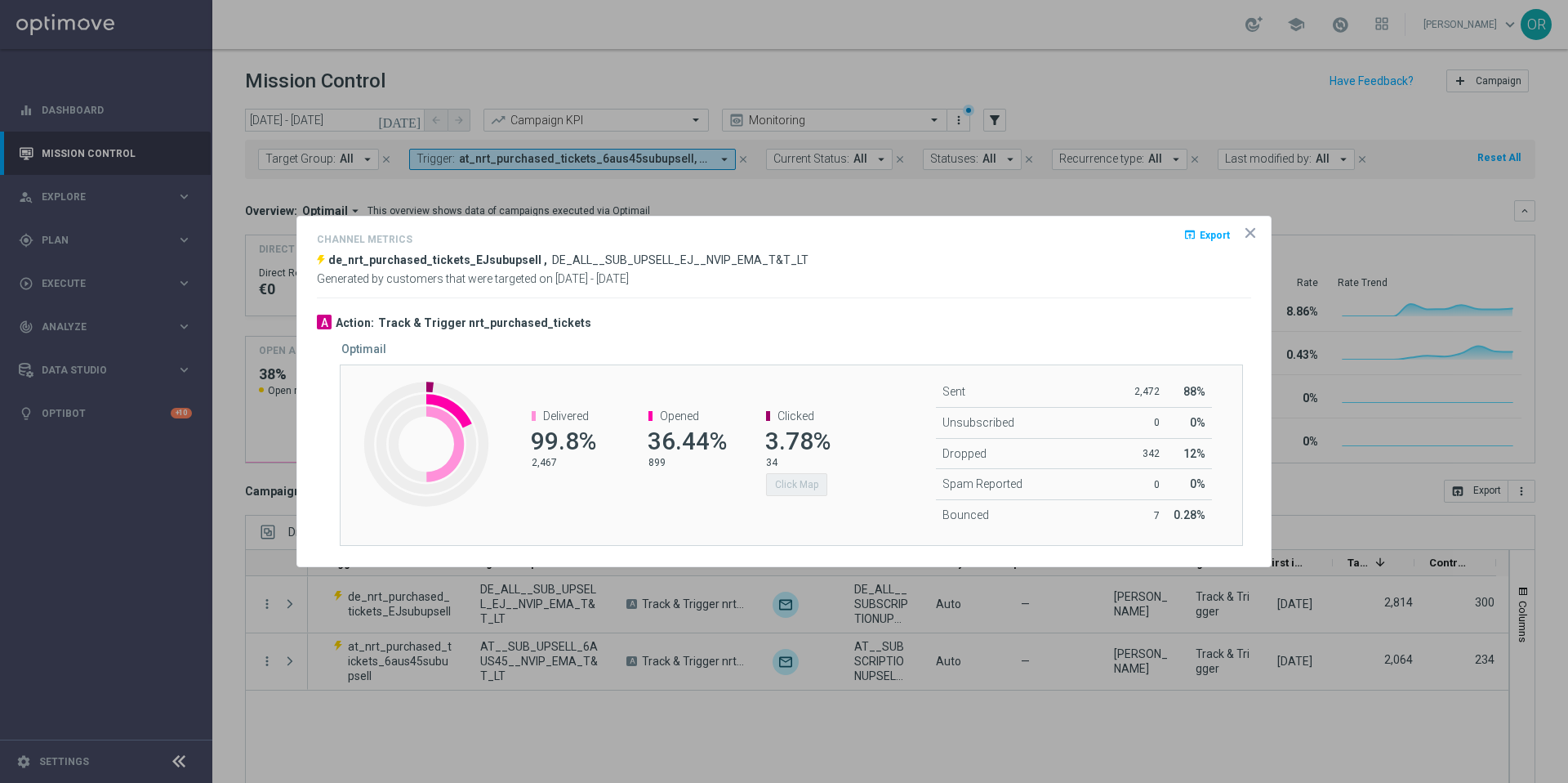
click at [1251, 237] on icon "icon" at bounding box center [1250, 233] width 16 height 16
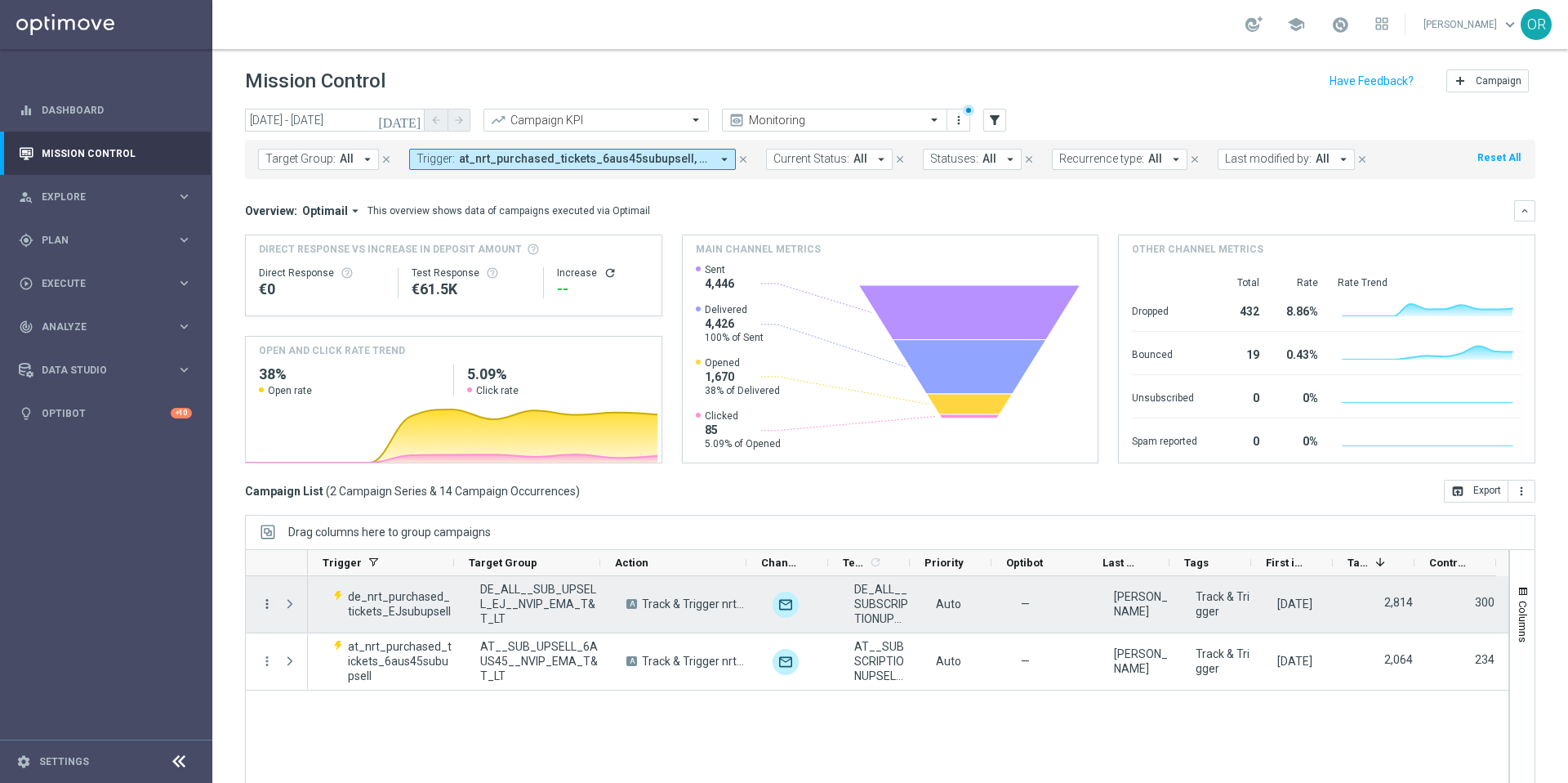
click at [270, 603] on icon "more_vert" at bounding box center [267, 603] width 15 height 15
click at [373, 634] on span "Campaign Metrics" at bounding box center [341, 637] width 85 height 12
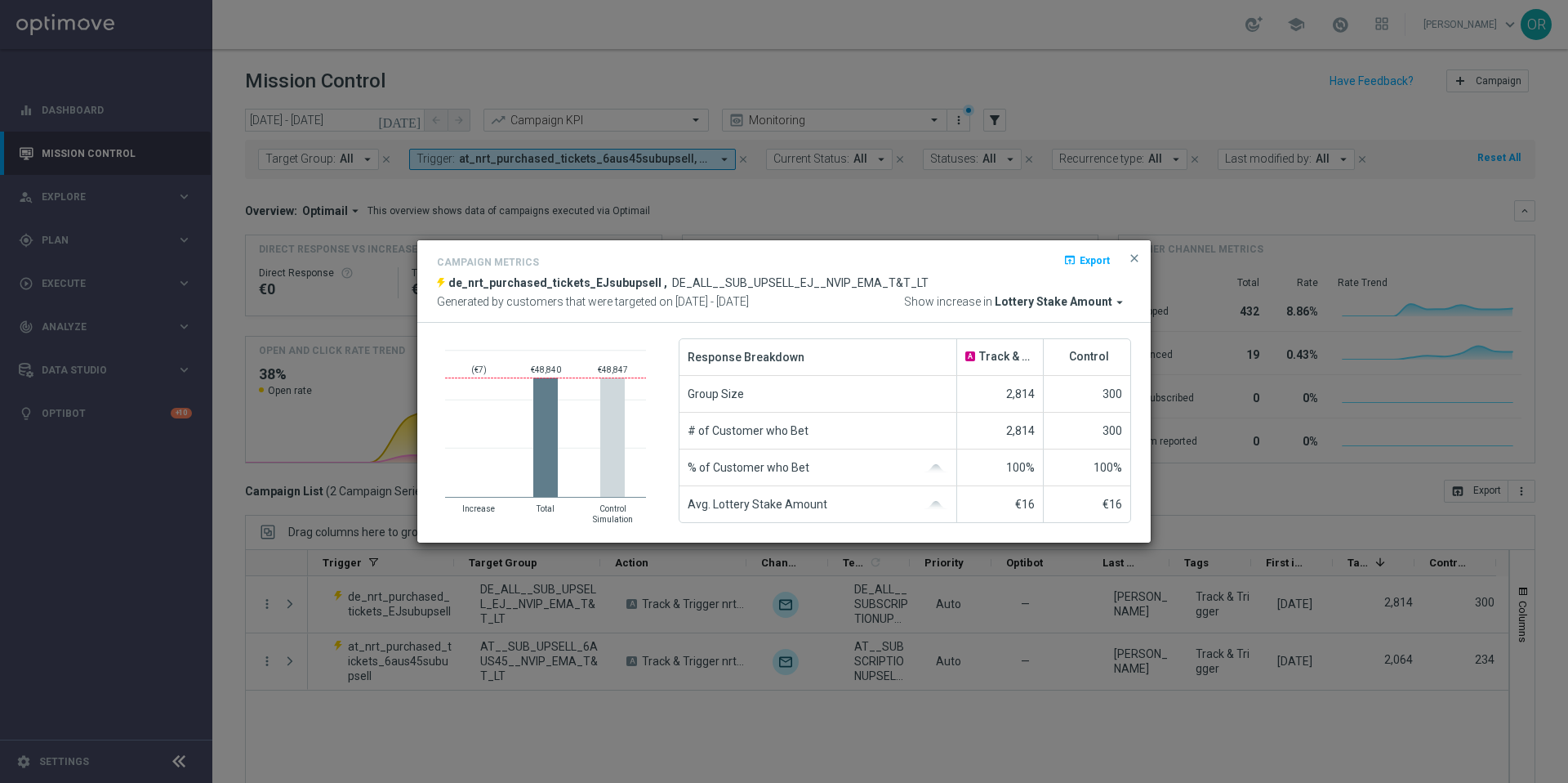
click at [1116, 302] on icon "arrow_drop_down" at bounding box center [1120, 303] width 15 height 15
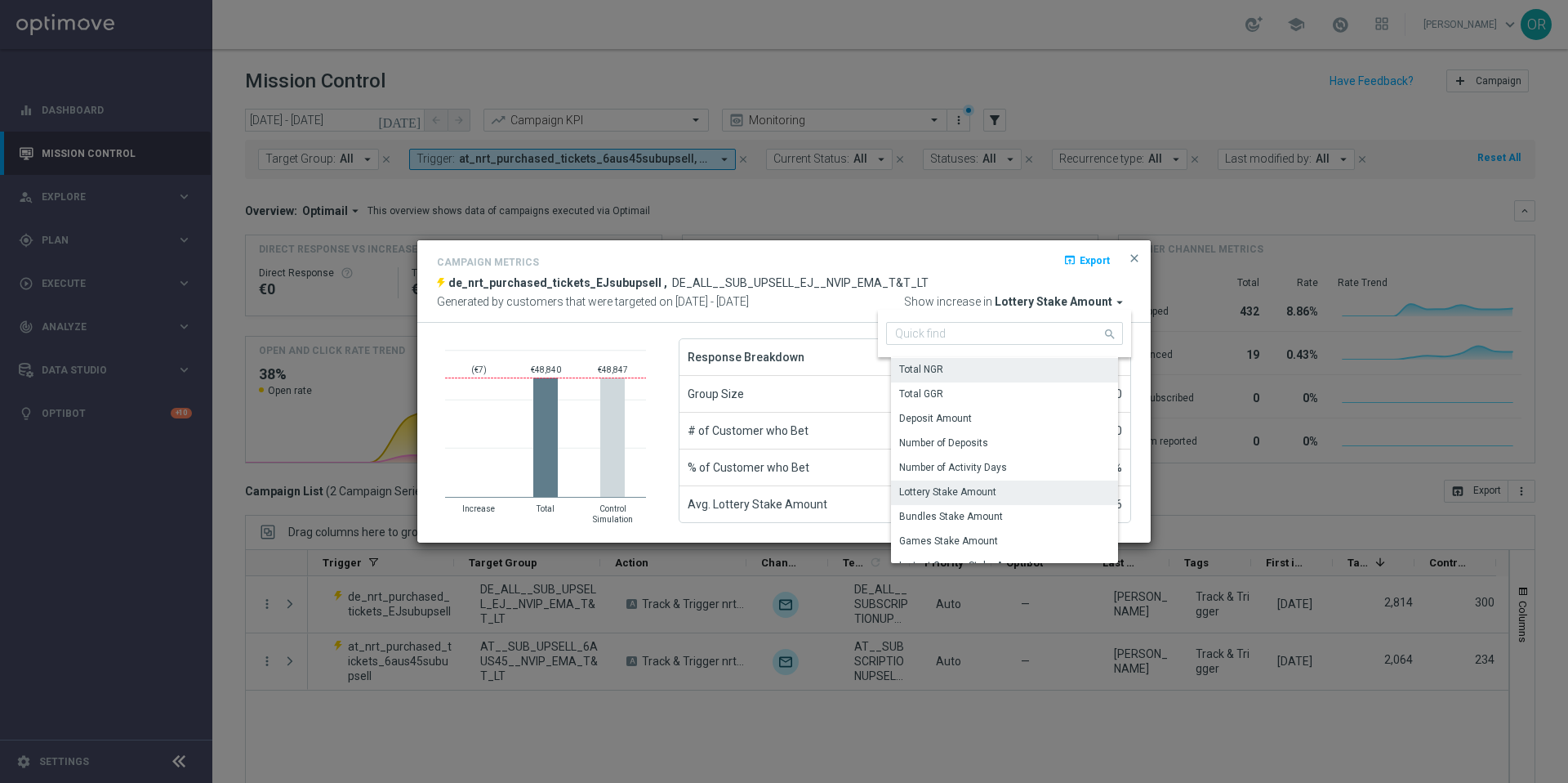
click at [967, 366] on div "Total NGR" at bounding box center [1010, 369] width 240 height 23
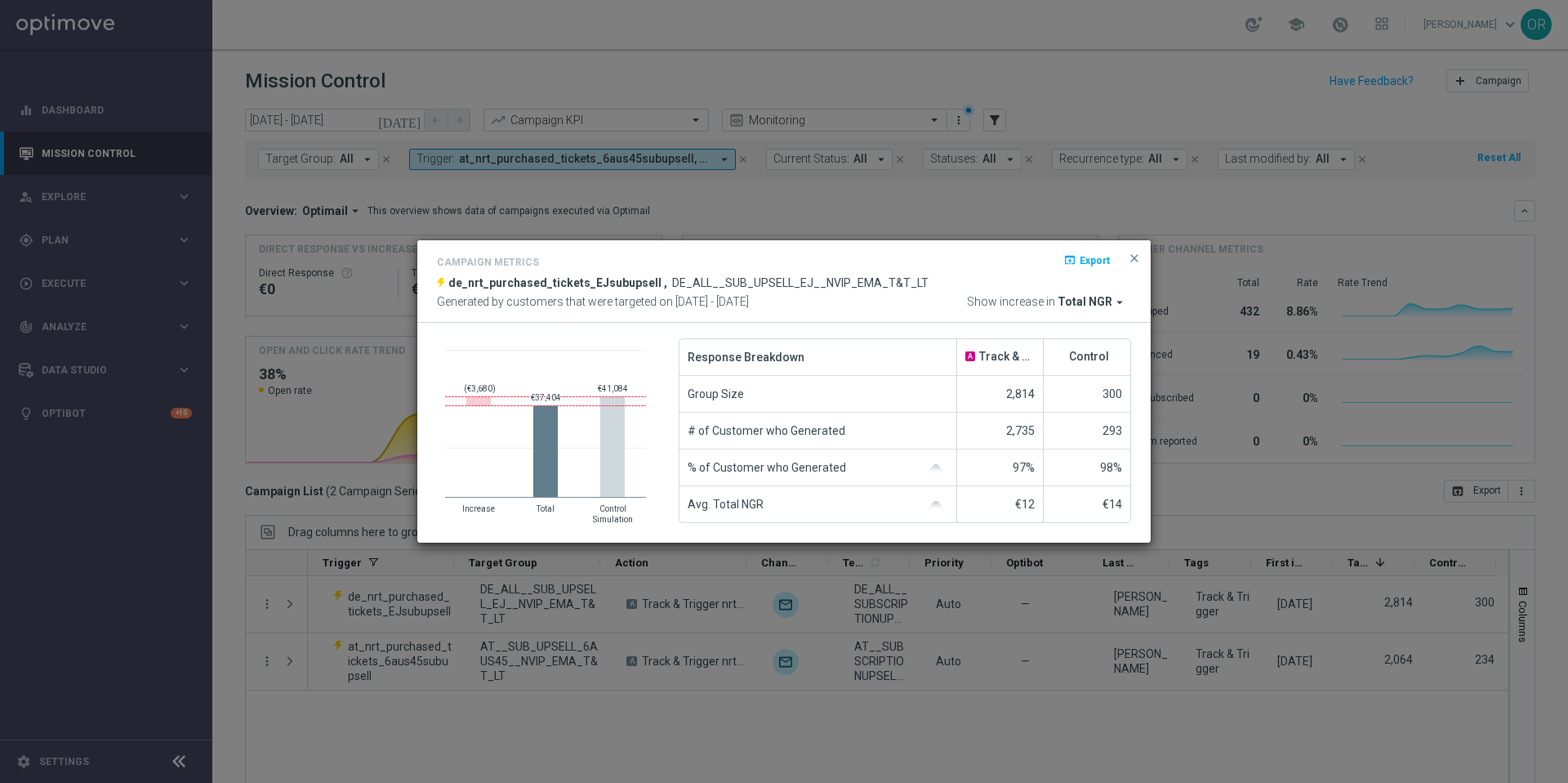
click at [1121, 298] on icon "arrow_drop_down" at bounding box center [1120, 303] width 15 height 15
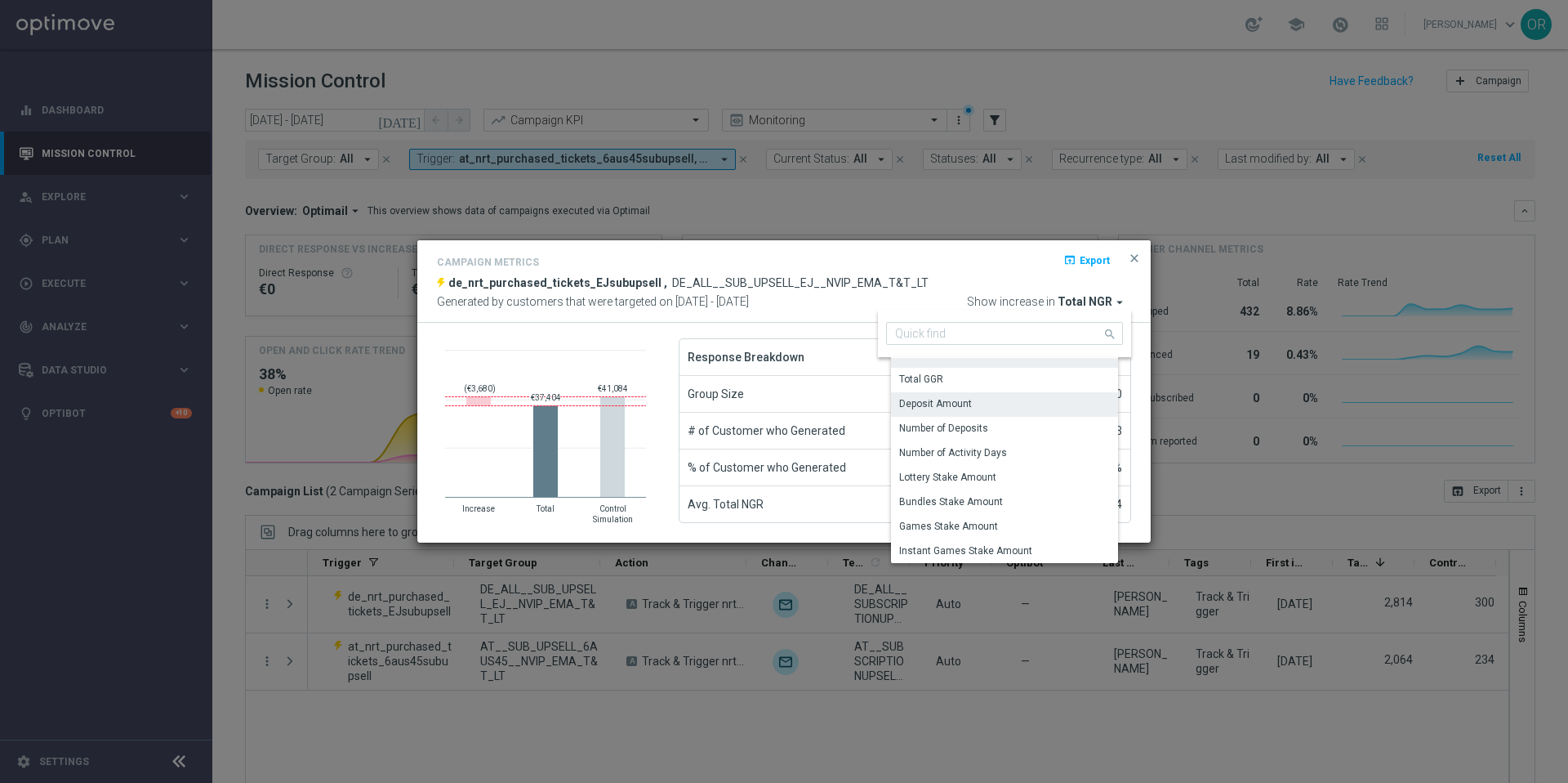
scroll to position [20, 0]
click at [998, 423] on div "Number of Deposits" at bounding box center [1010, 423] width 240 height 25
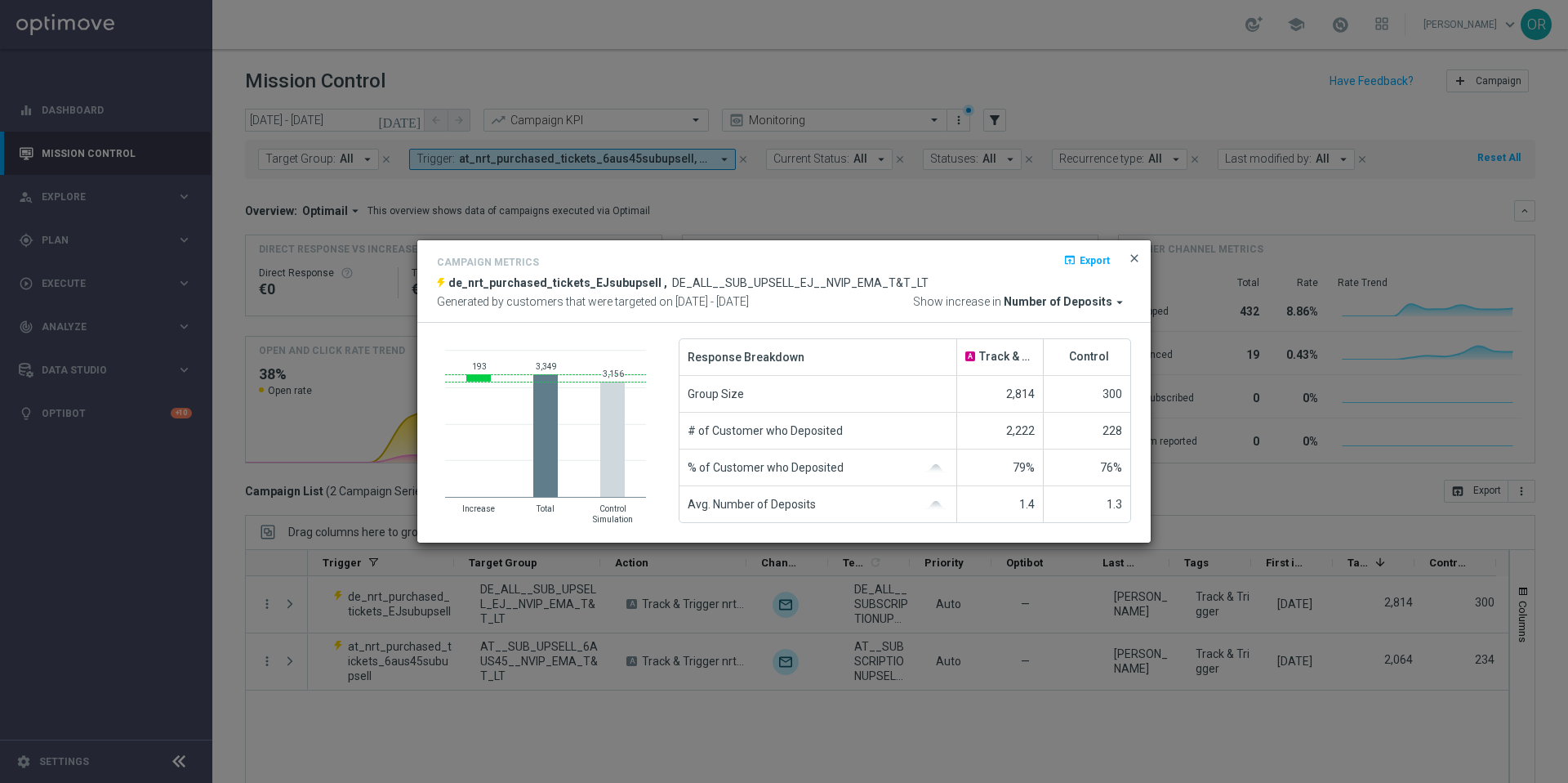
click at [1135, 257] on span "close" at bounding box center [1134, 258] width 13 height 13
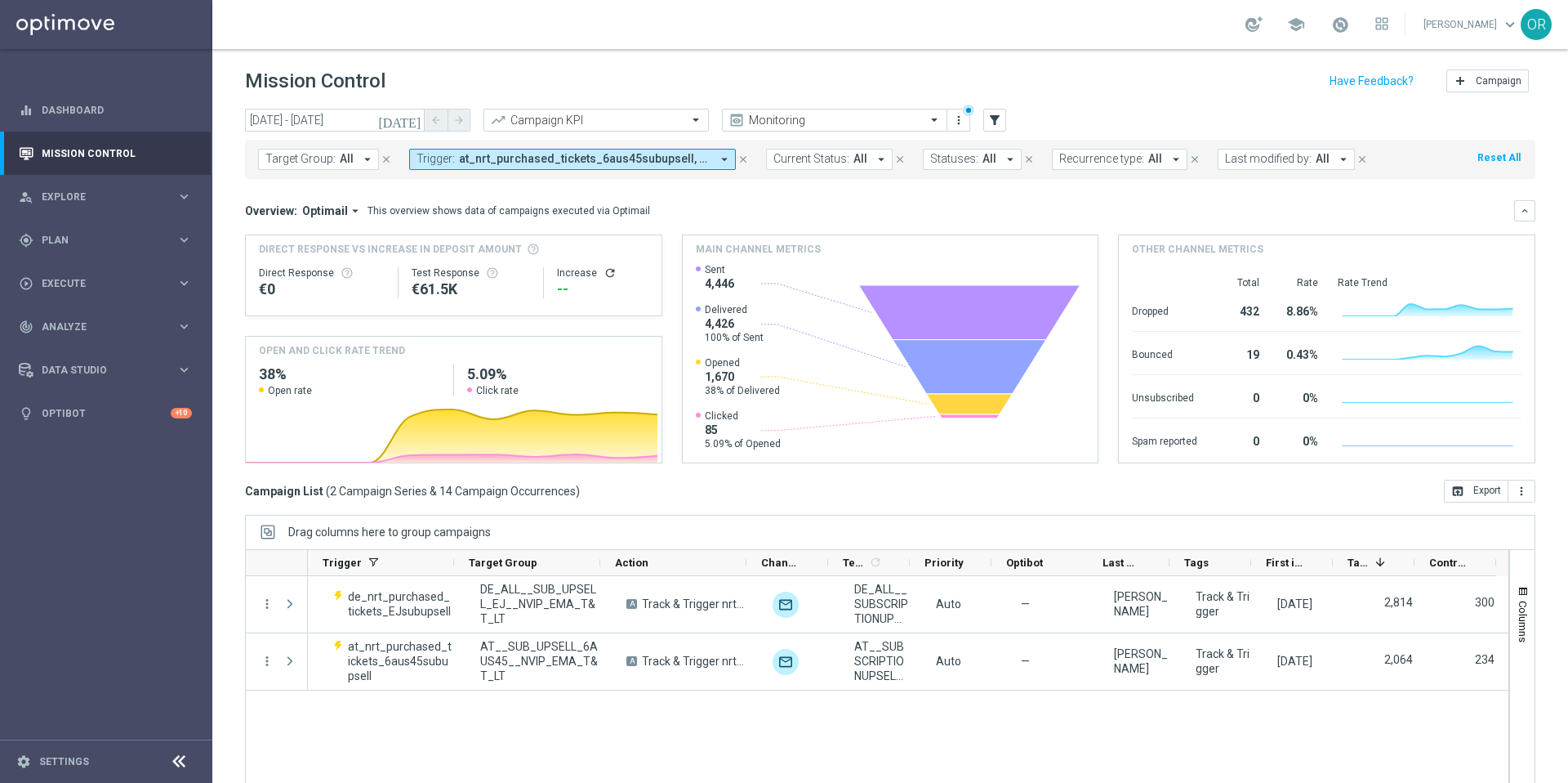
scroll to position [0, 190]
